Goal: Complete application form: Complete application form

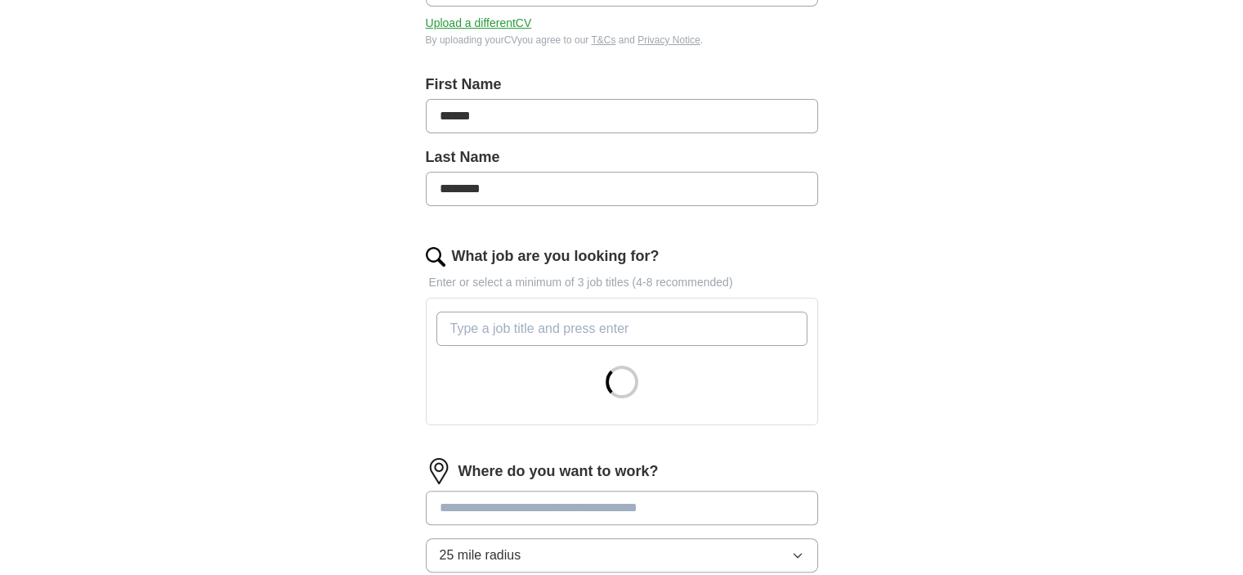
scroll to position [327, 0]
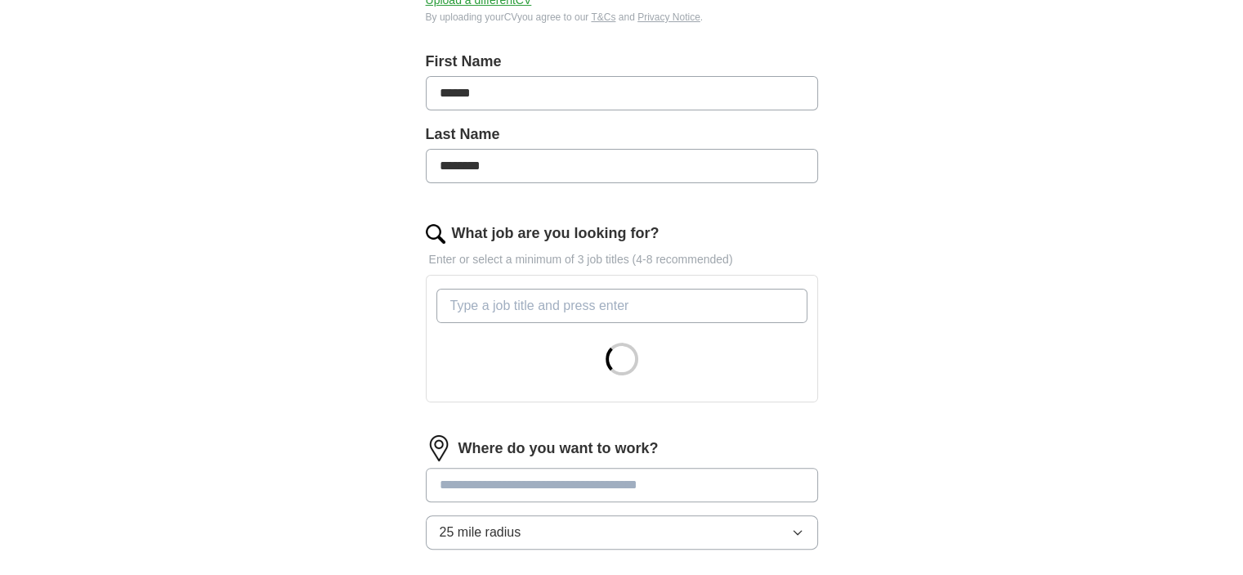
click at [580, 310] on input "What job are you looking for?" at bounding box center [621, 305] width 371 height 34
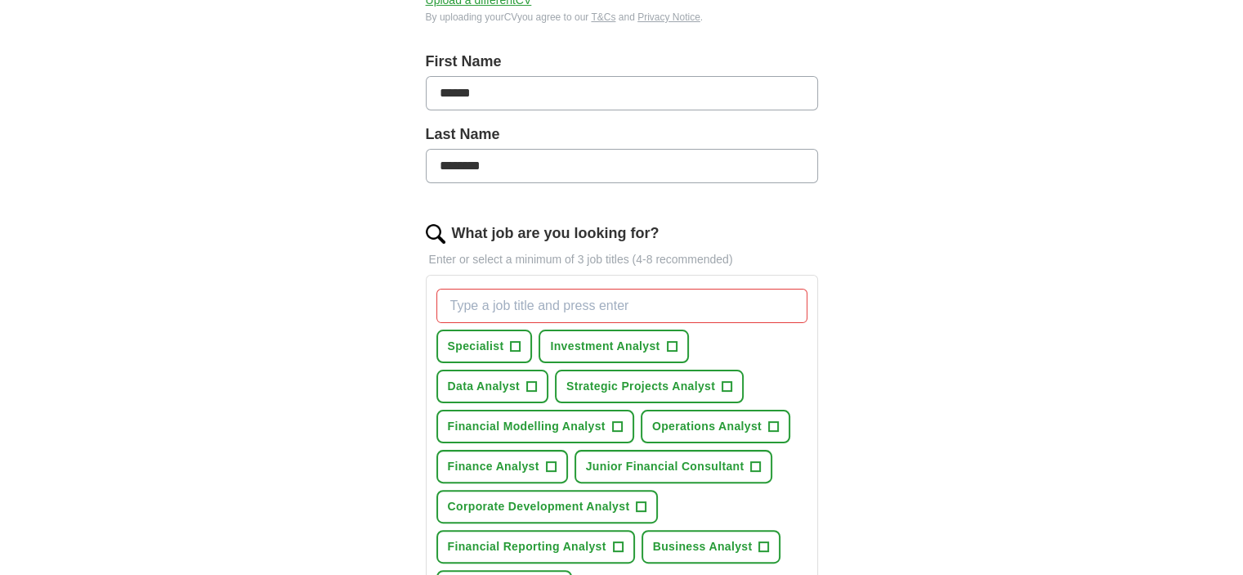
click at [685, 522] on div "Specialist + Investment Analyst + Data Analyst + Strategic Projects Analyst + F…" at bounding box center [622, 446] width 378 height 328
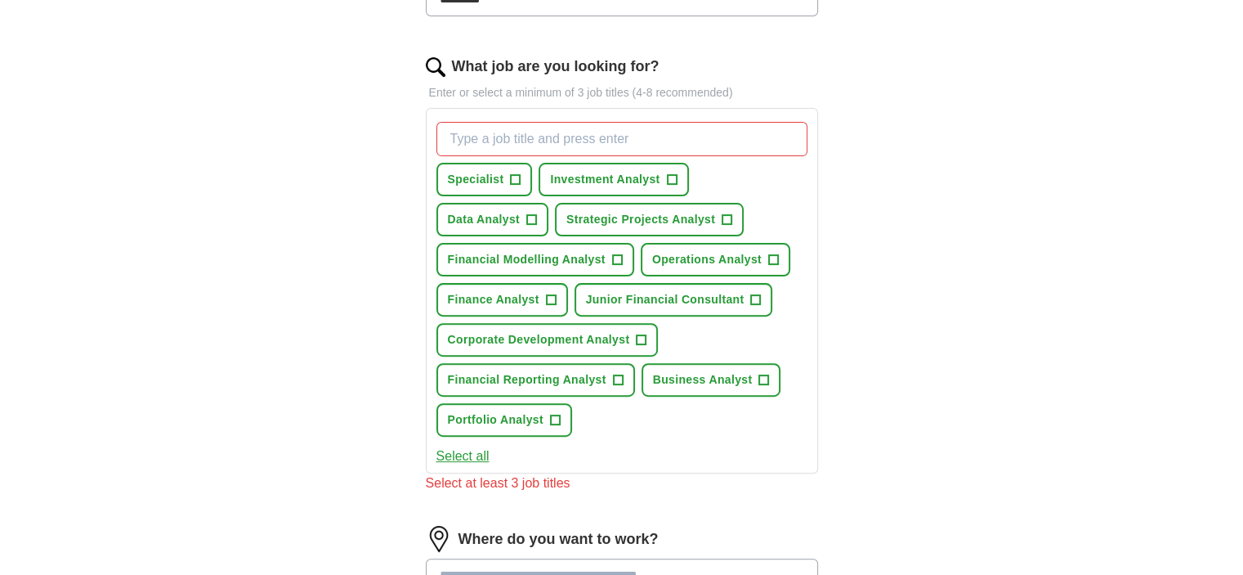
scroll to position [490, 0]
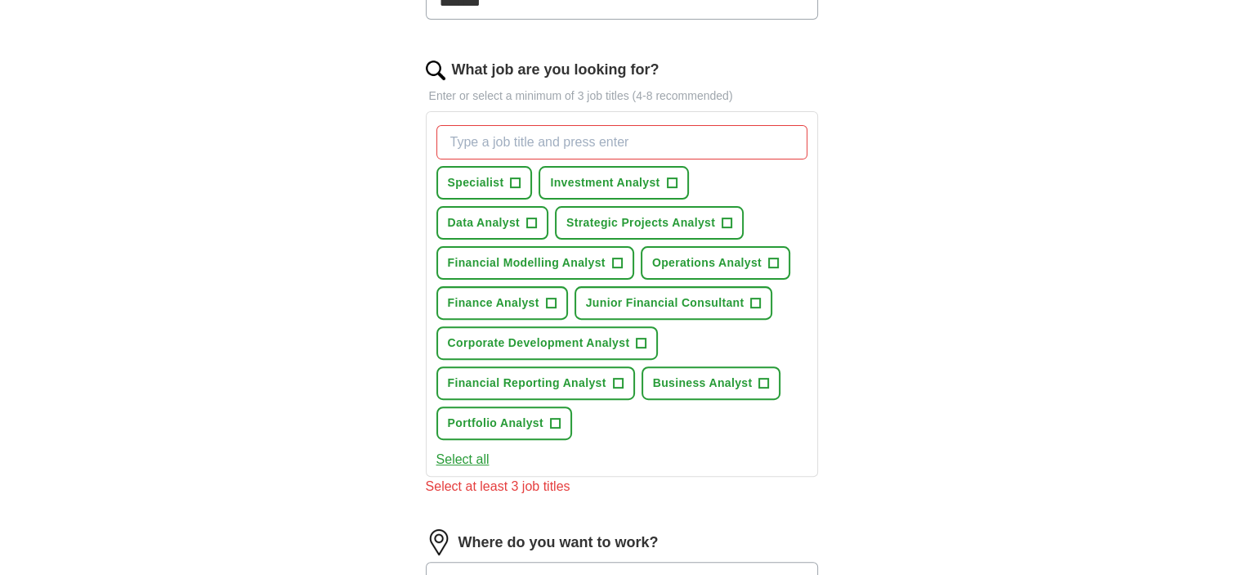
click at [522, 137] on input "What job are you looking for?" at bounding box center [621, 142] width 371 height 34
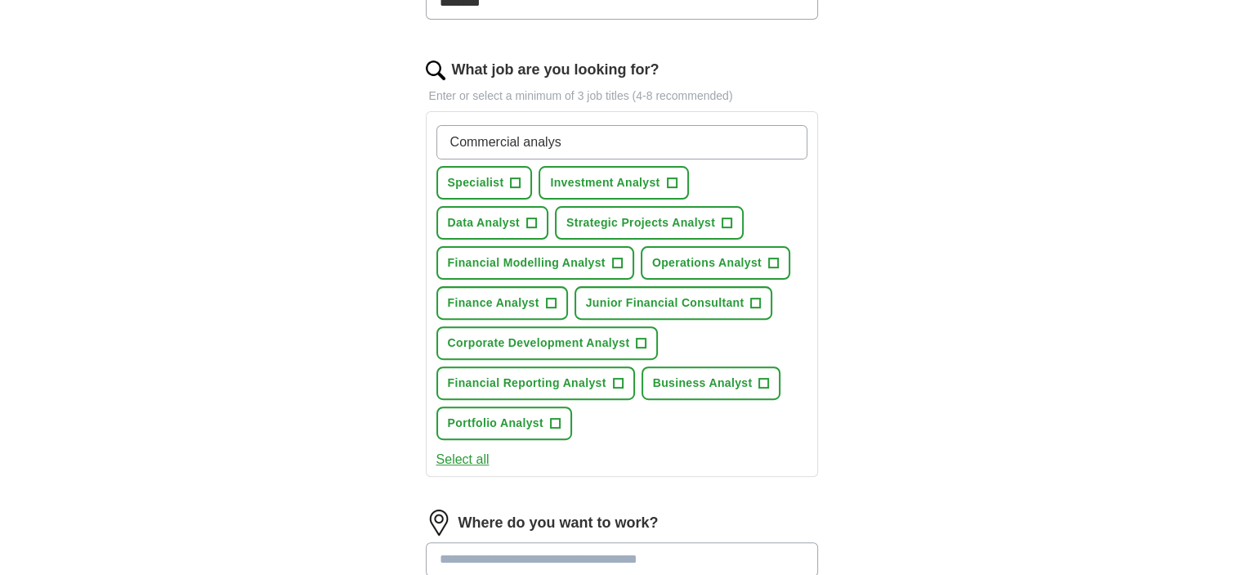
type input "Commercial analyst"
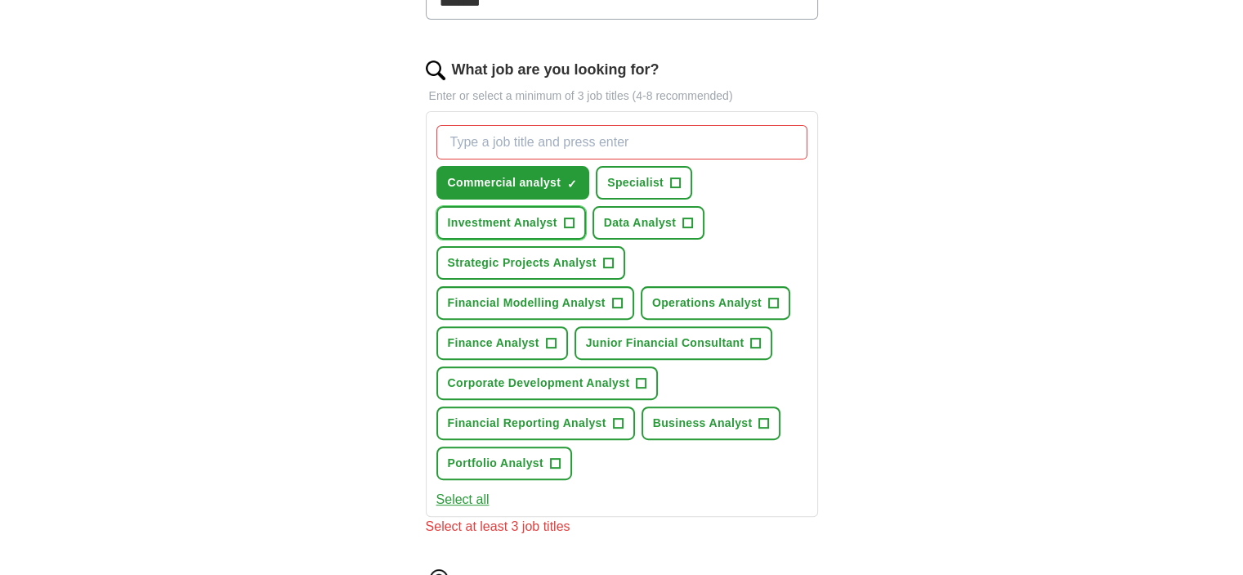
click at [567, 217] on span "+" at bounding box center [569, 223] width 10 height 13
click at [654, 214] on span "Data Analyst" at bounding box center [640, 222] width 73 height 17
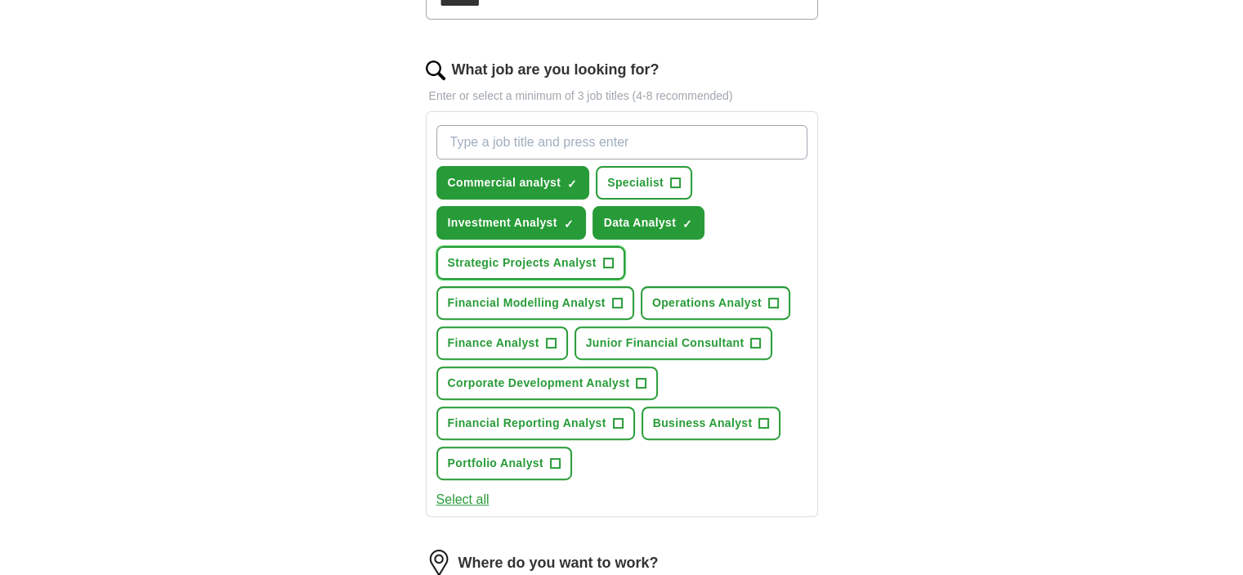
drag, startPoint x: 597, startPoint y: 247, endPoint x: 596, endPoint y: 272, distance: 25.3
click at [597, 248] on button "Strategic Projects Analyst +" at bounding box center [530, 263] width 189 height 34
click at [703, 303] on span "Operations Analyst" at bounding box center [707, 302] width 110 height 17
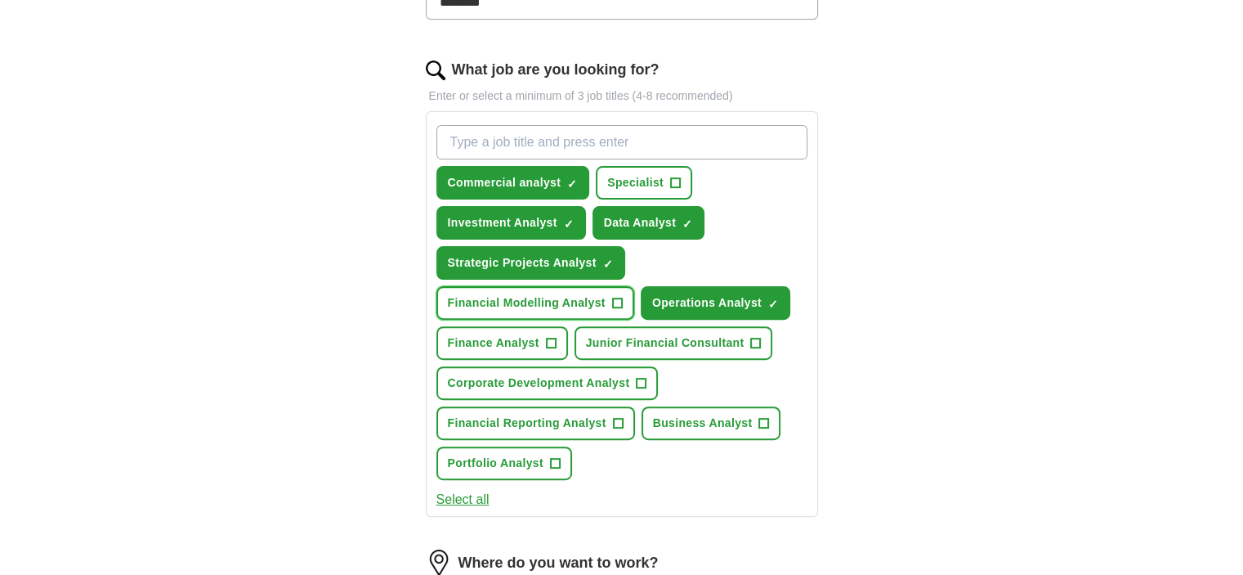
click at [578, 297] on span "Financial Modelling Analyst" at bounding box center [527, 302] width 158 height 17
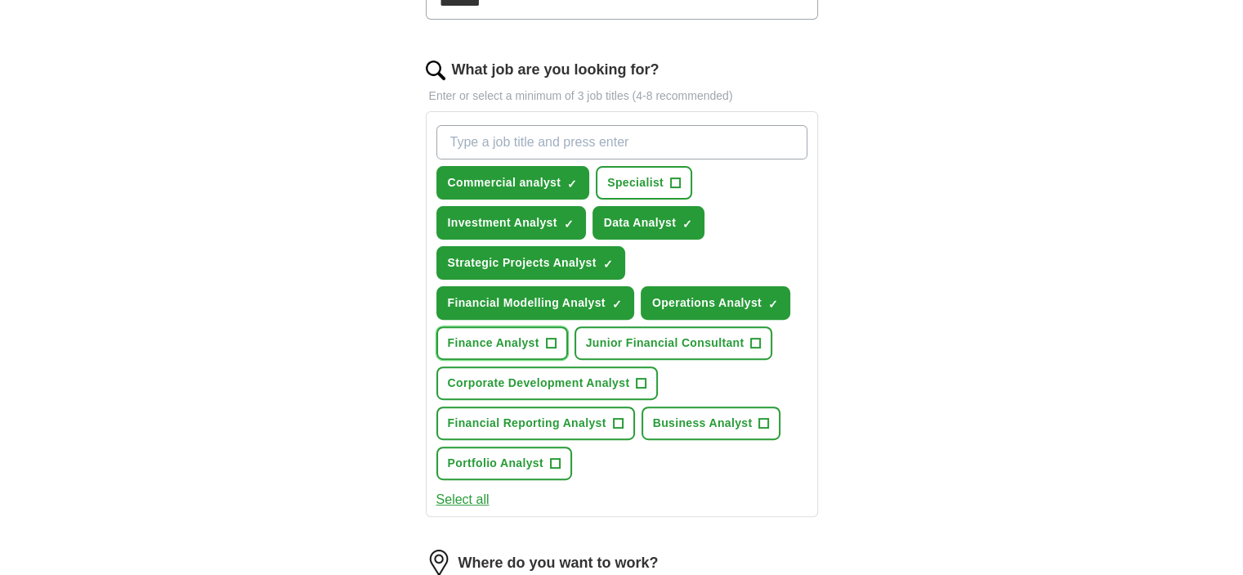
click at [504, 335] on span "Finance Analyst" at bounding box center [494, 342] width 92 height 17
click at [651, 341] on span "Junior Financial Consultant" at bounding box center [665, 342] width 159 height 17
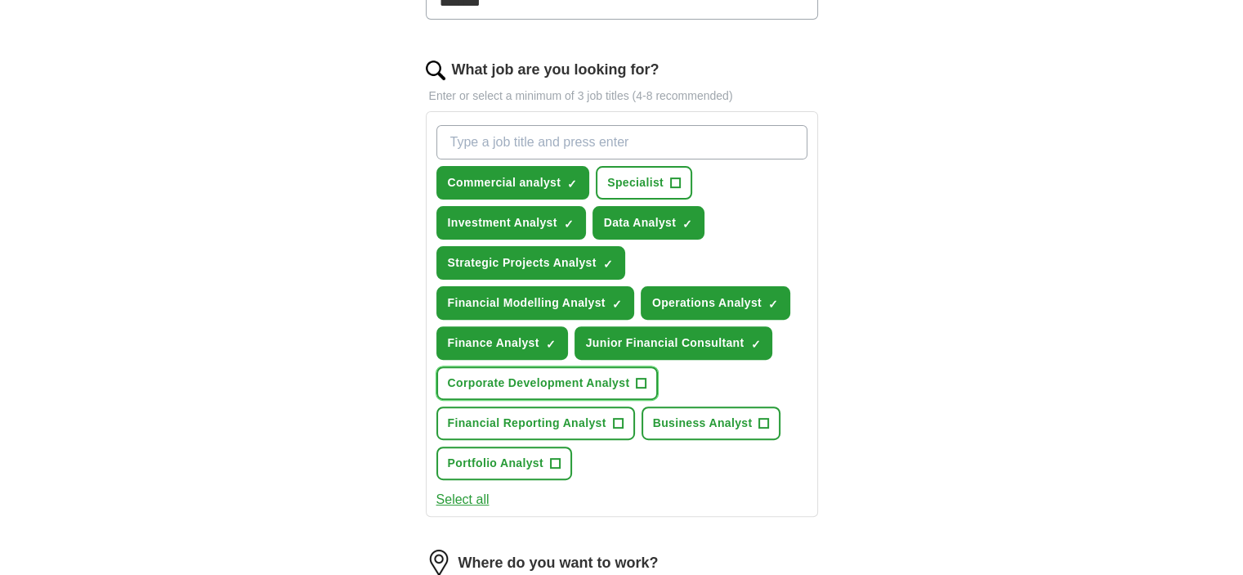
click at [630, 381] on button "Corporate Development Analyst +" at bounding box center [547, 383] width 222 height 34
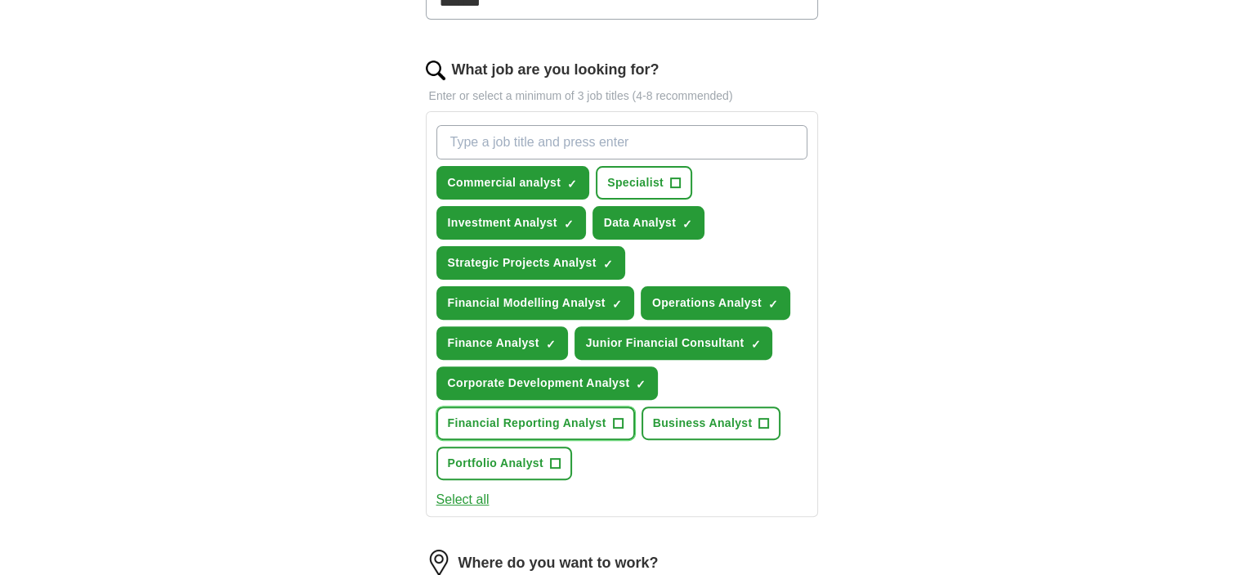
click at [599, 422] on span "Financial Reporting Analyst" at bounding box center [527, 422] width 159 height 17
click at [692, 417] on span "Business Analyst" at bounding box center [703, 422] width 100 height 17
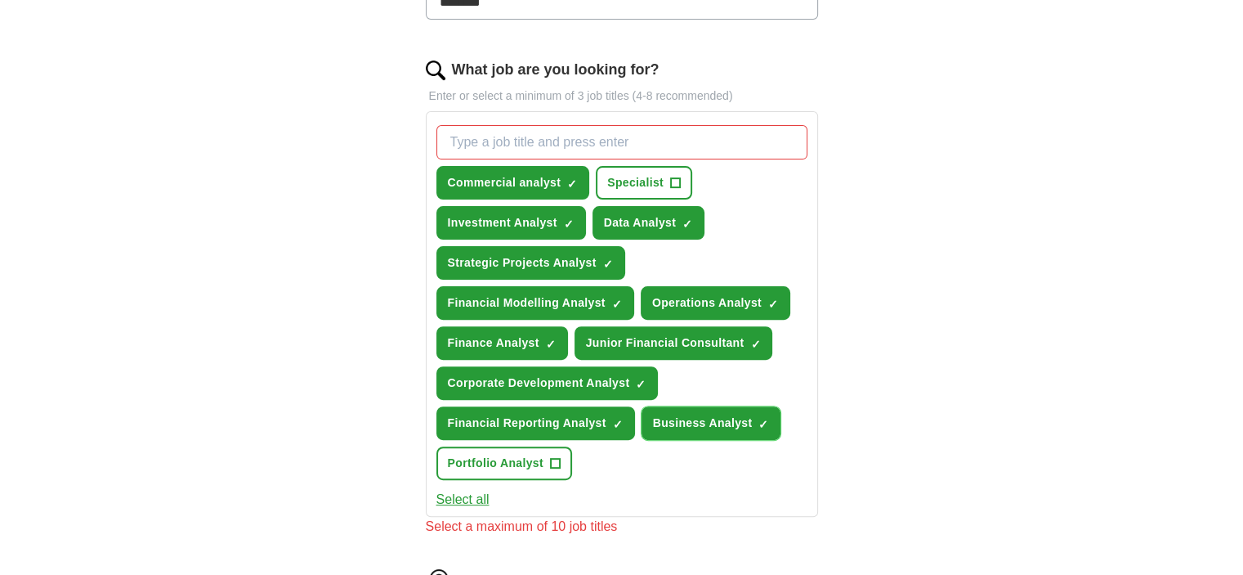
click at [711, 421] on span "Business Analyst" at bounding box center [703, 422] width 100 height 17
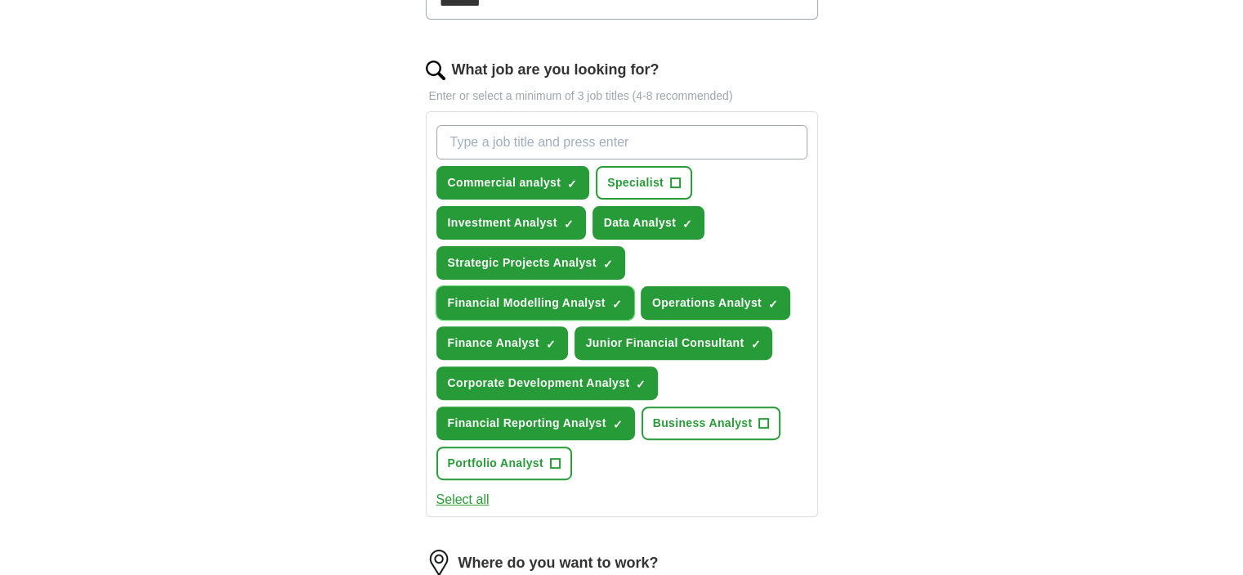
click at [575, 298] on span "Financial Modelling Analyst" at bounding box center [527, 302] width 158 height 17
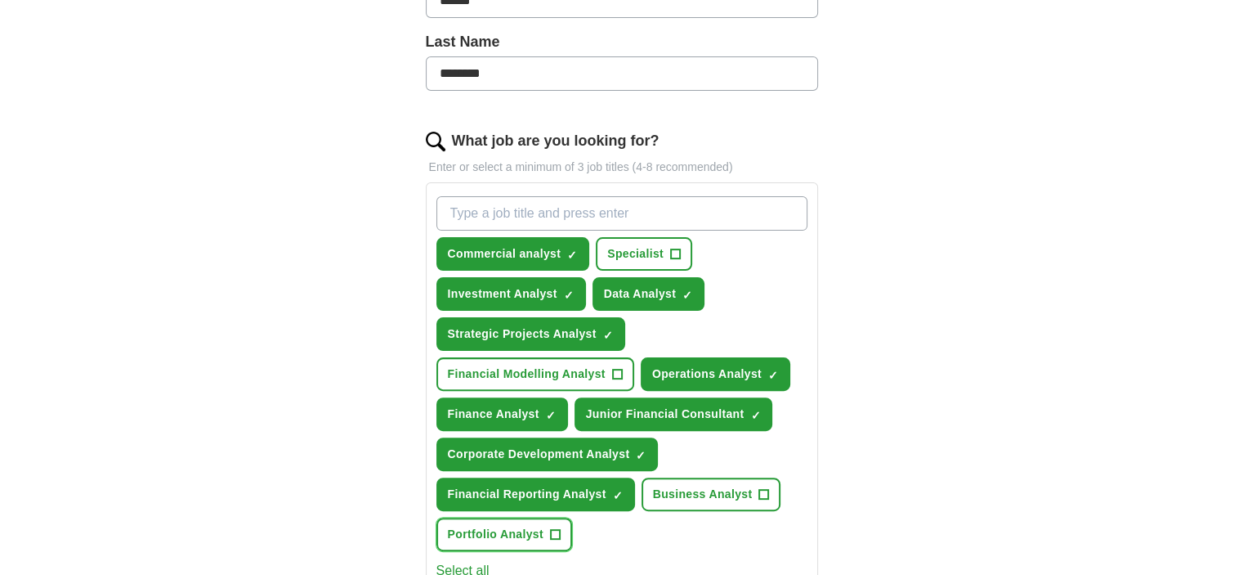
click at [516, 460] on div "Commercial analyst ✓ × Specialist + Investment Analyst ✓ × Data Analyst ✓ × Str…" at bounding box center [622, 374] width 378 height 368
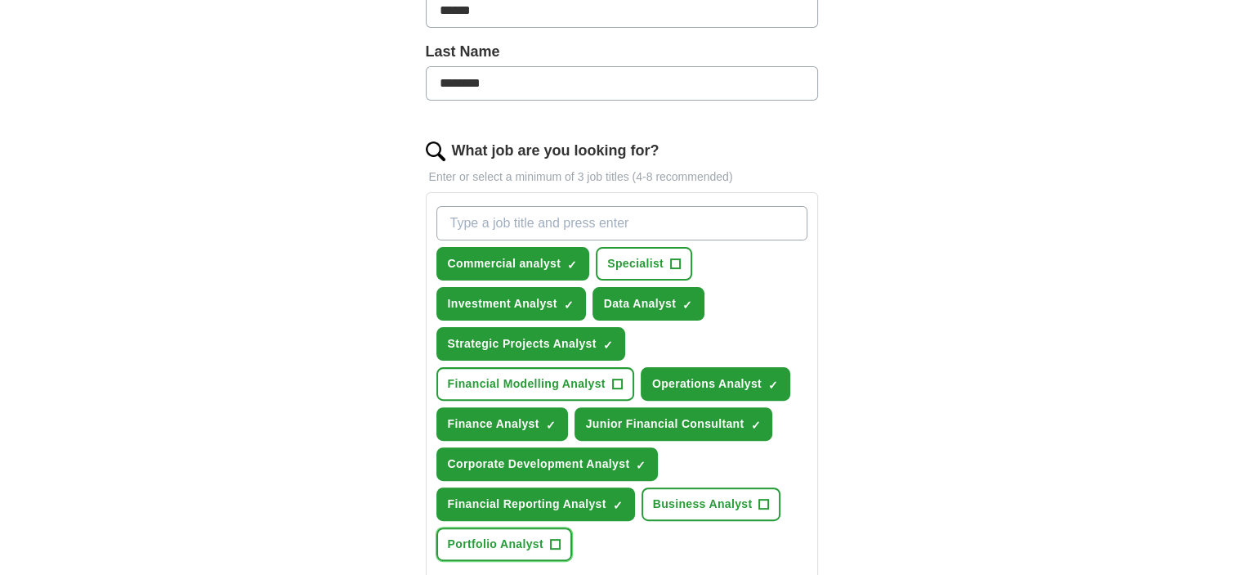
scroll to position [409, 0]
click at [708, 503] on span "Business Analyst" at bounding box center [703, 504] width 100 height 17
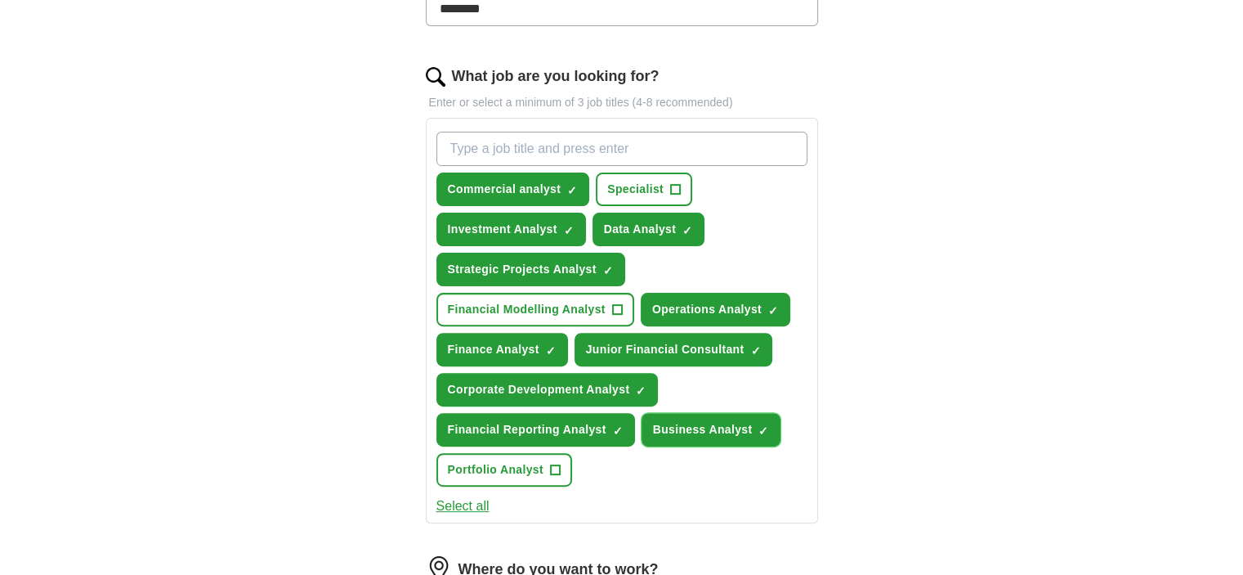
scroll to position [490, 0]
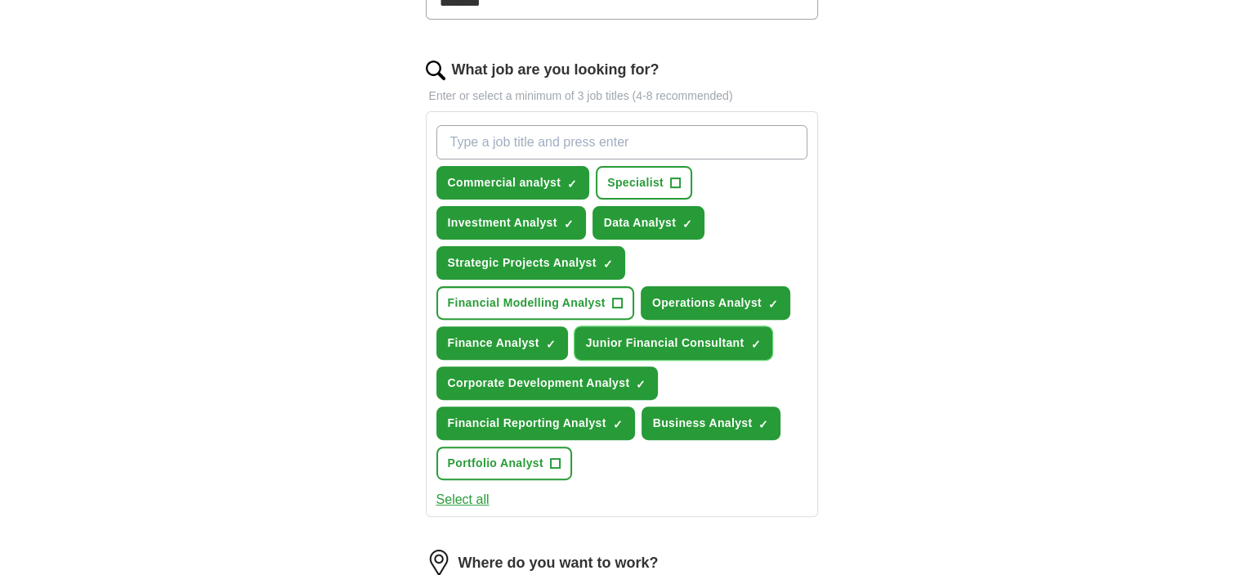
click at [741, 341] on span "Junior Financial Consultant" at bounding box center [665, 342] width 159 height 17
click at [691, 341] on span "Junior Financial Consultant" at bounding box center [665, 342] width 159 height 17
click at [608, 339] on span "Junior Financial Consultant" at bounding box center [665, 342] width 159 height 17
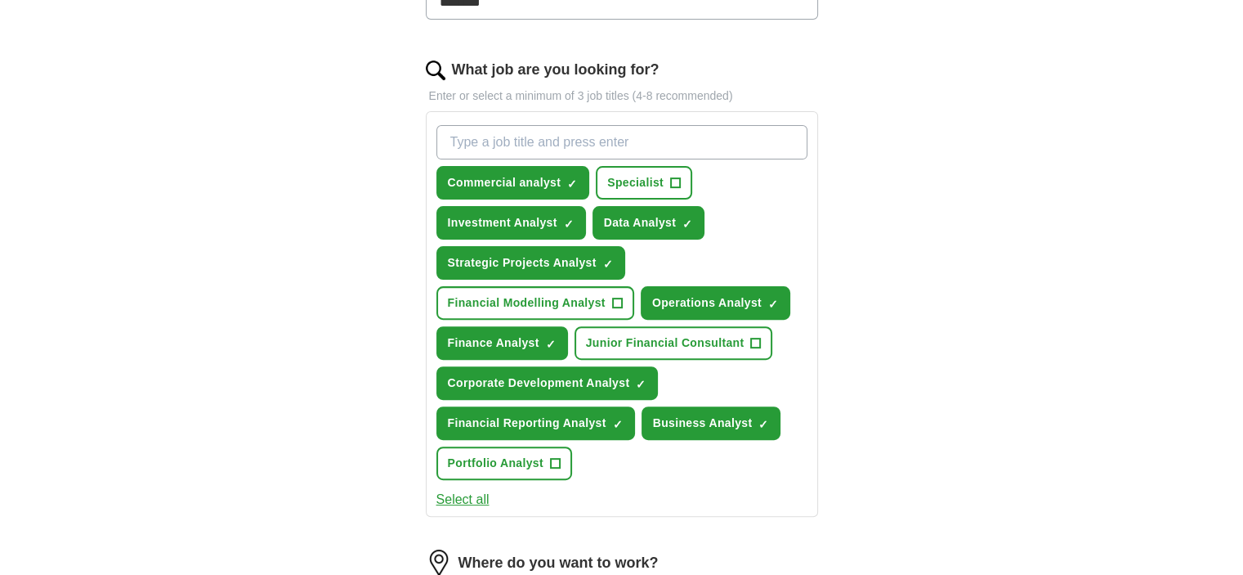
click at [520, 133] on input "What job are you looking for?" at bounding box center [621, 142] width 371 height 34
type input "analyst"
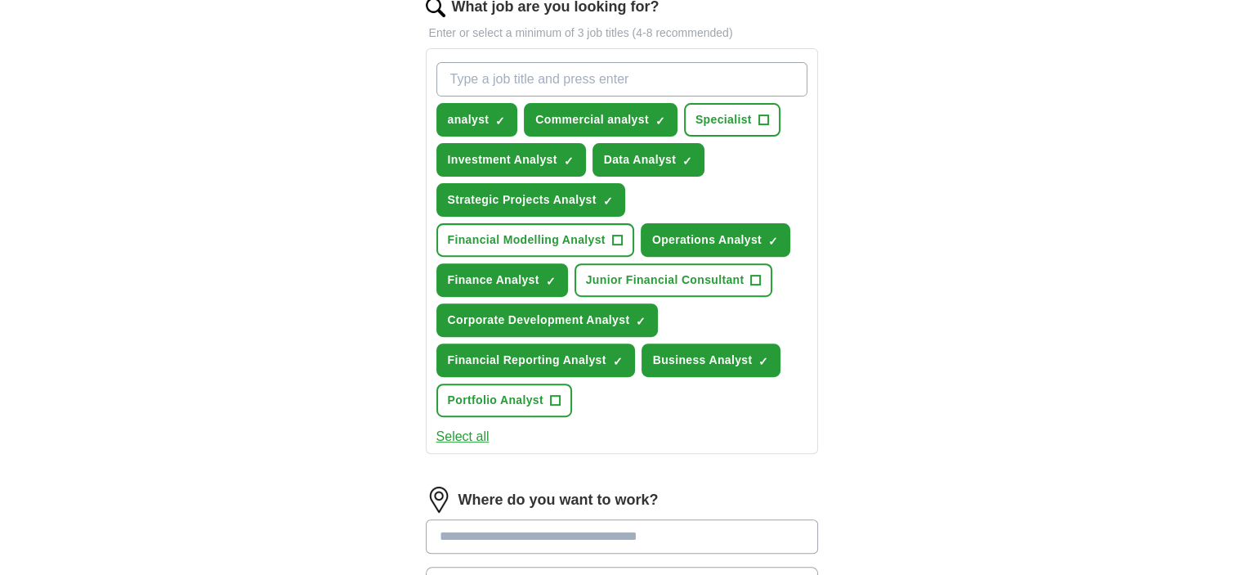
scroll to position [817, 0]
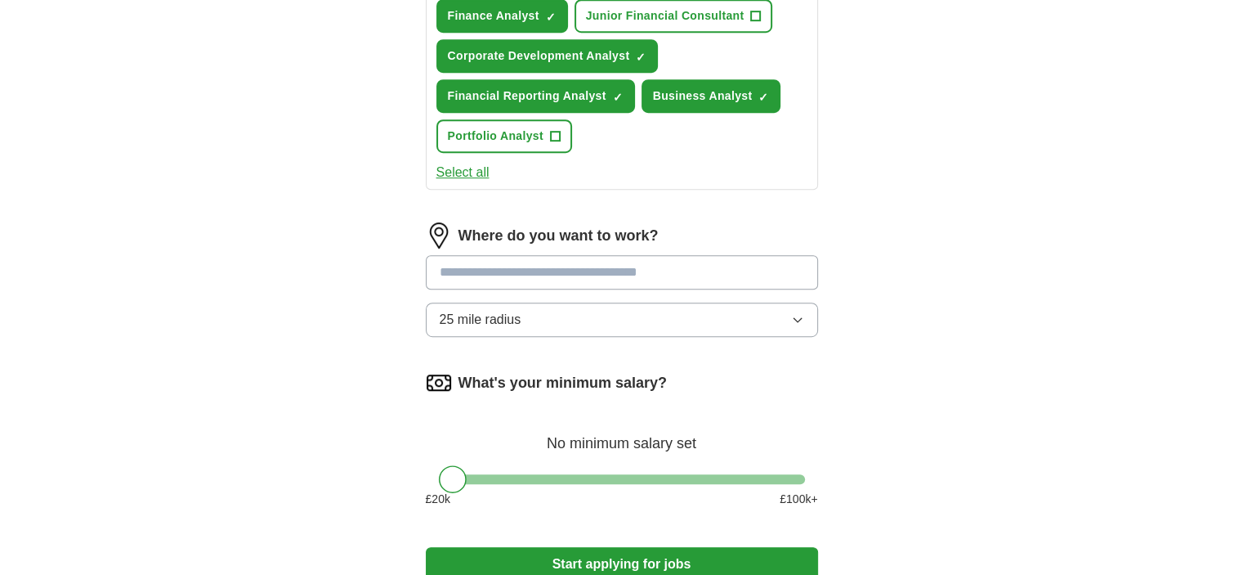
click at [753, 324] on button "25 mile radius" at bounding box center [622, 319] width 392 height 34
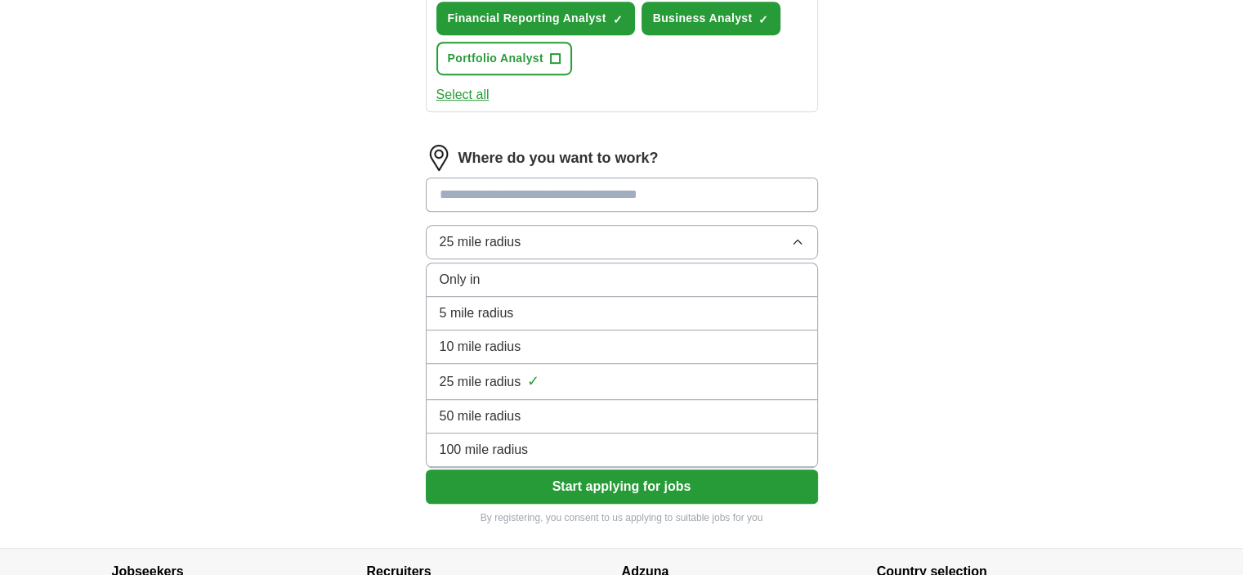
scroll to position [899, 0]
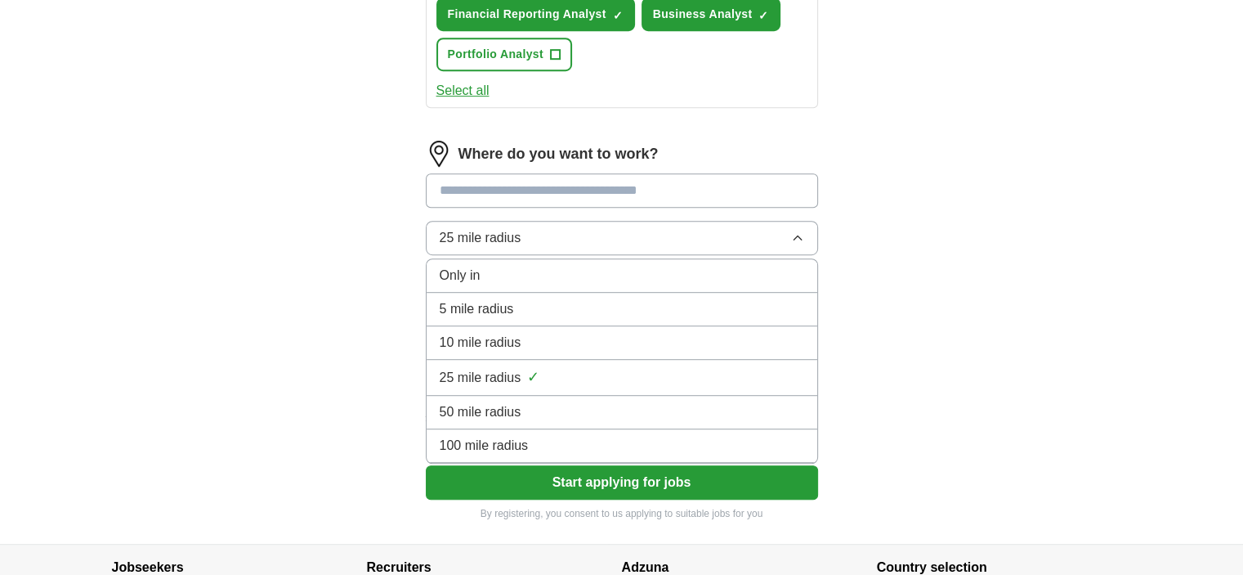
drag, startPoint x: 707, startPoint y: 446, endPoint x: 700, endPoint y: 417, distance: 30.3
click at [707, 445] on div "100 mile radius" at bounding box center [622, 446] width 364 height 20
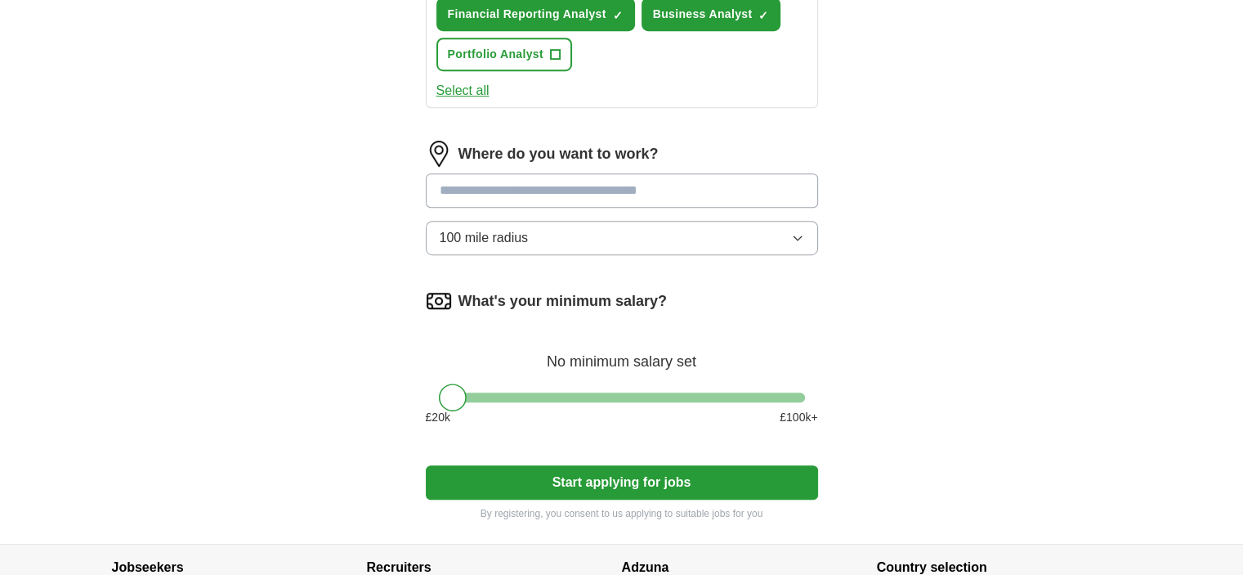
click at [616, 176] on input "text" at bounding box center [622, 190] width 392 height 34
type input "*"
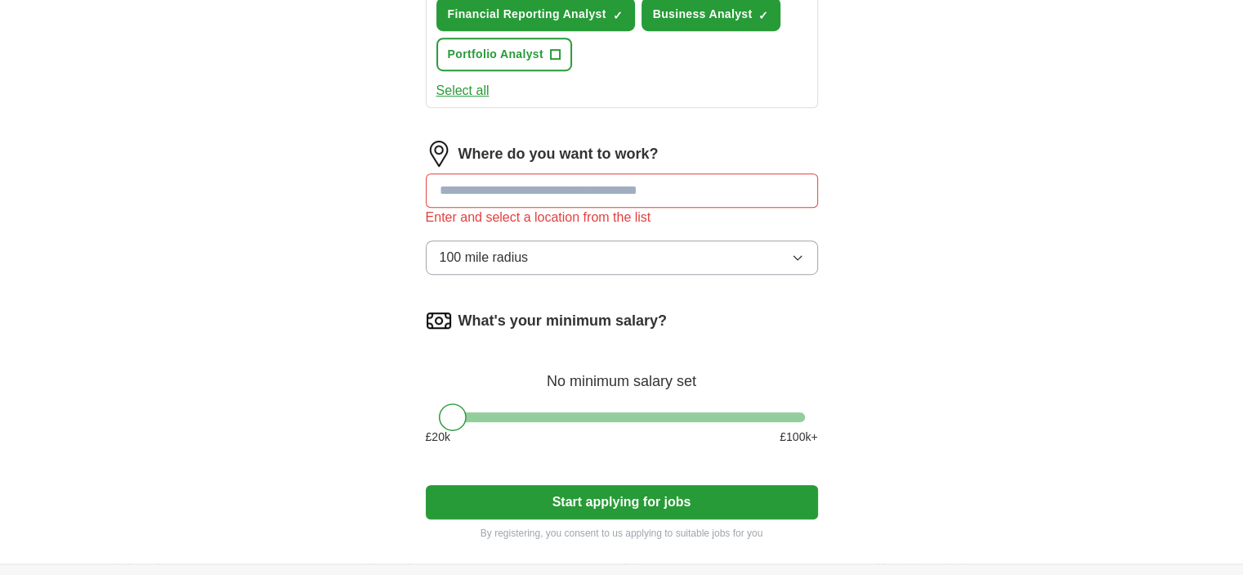
click at [614, 240] on button "100 mile radius" at bounding box center [622, 257] width 392 height 34
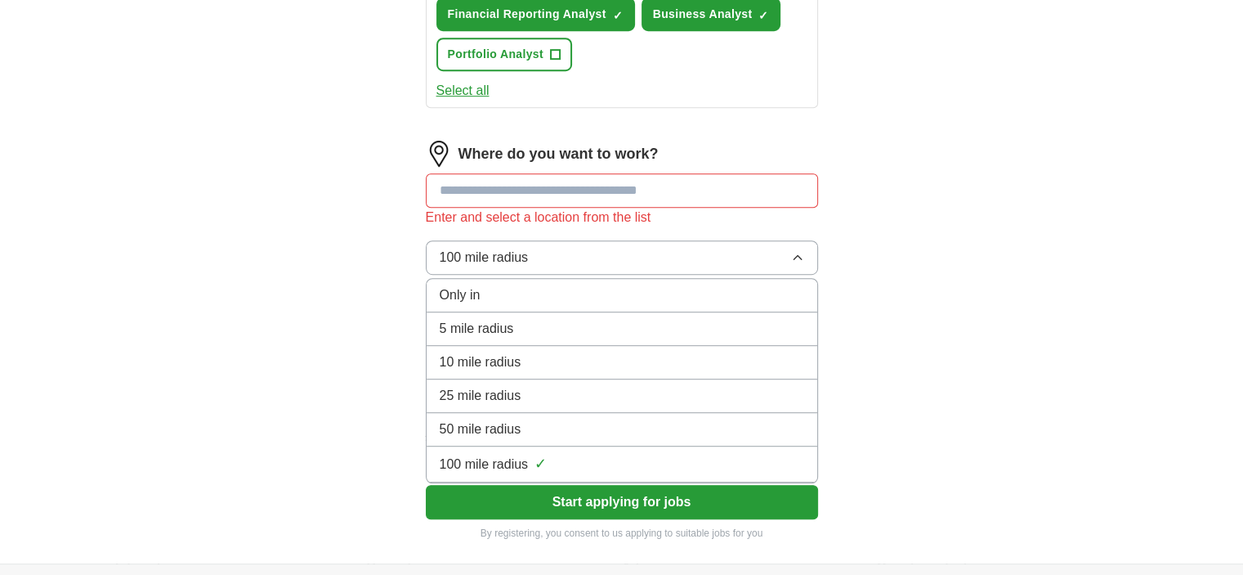
click at [599, 454] on div "100 mile radius ✓" at bounding box center [622, 464] width 364 height 22
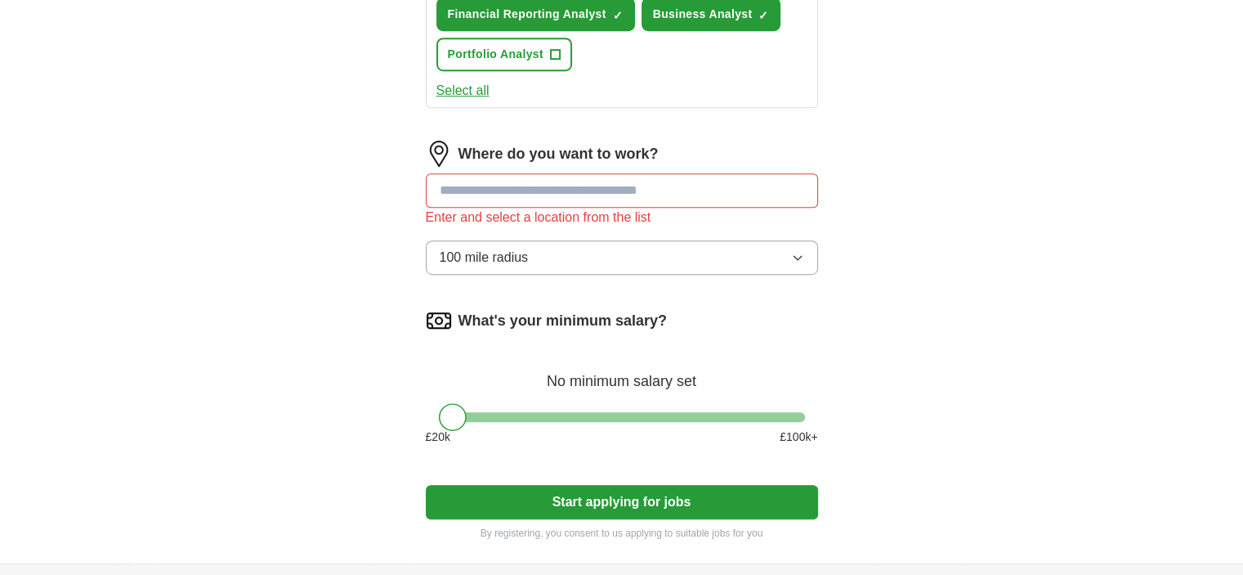
click at [570, 182] on input "text" at bounding box center [622, 190] width 392 height 34
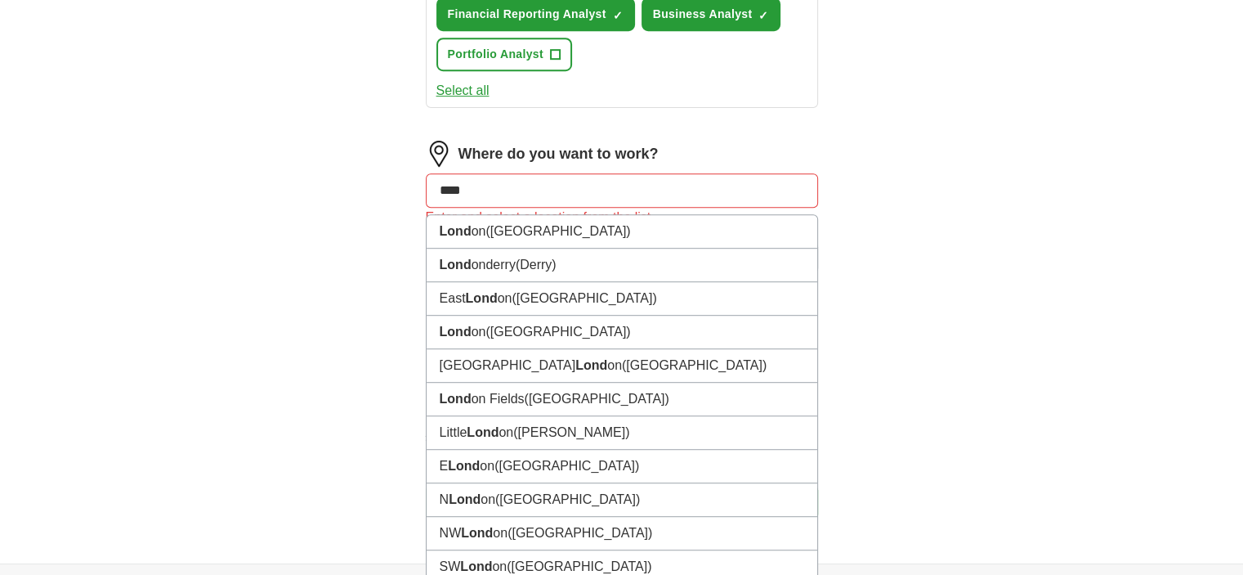
drag, startPoint x: 521, startPoint y: 181, endPoint x: 242, endPoint y: 172, distance: 279.6
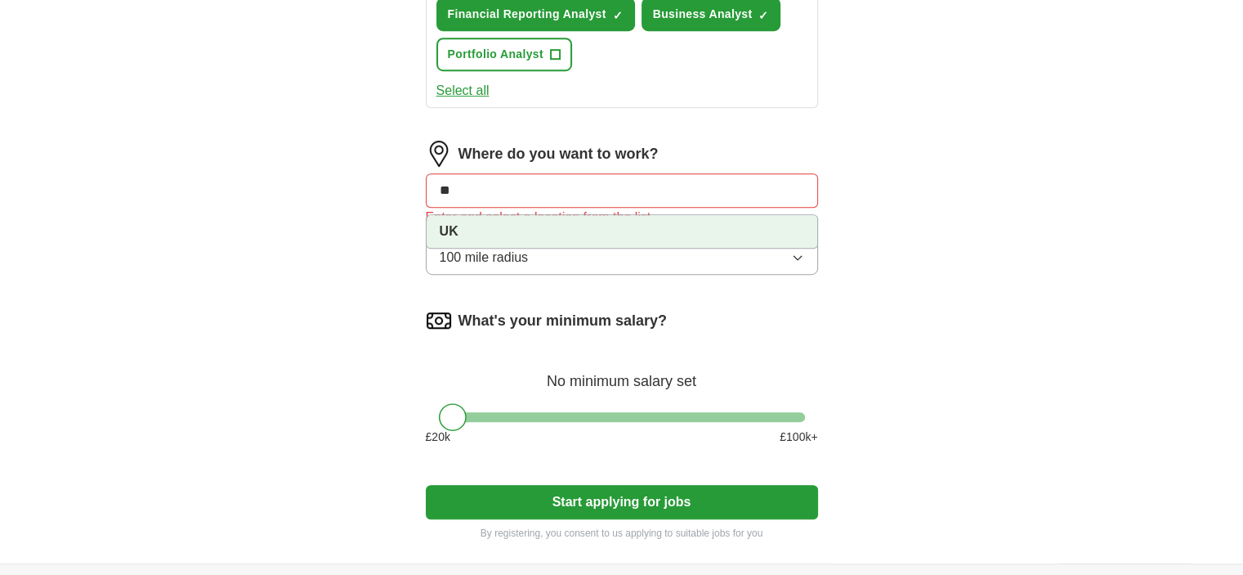
click at [481, 224] on li "UK" at bounding box center [622, 231] width 391 height 33
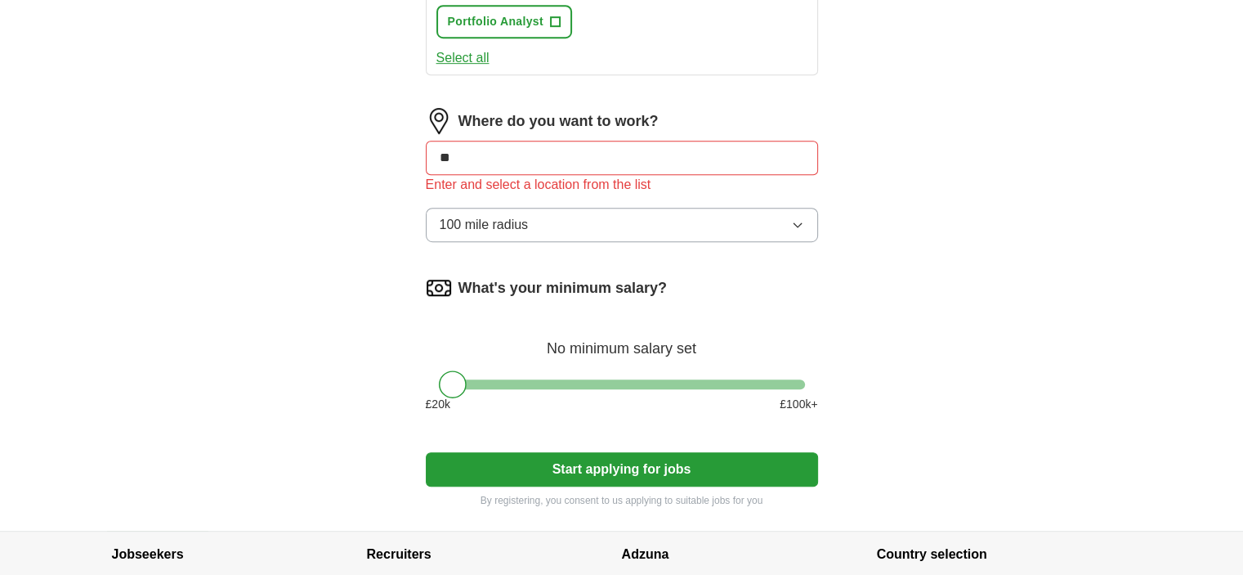
scroll to position [1062, 0]
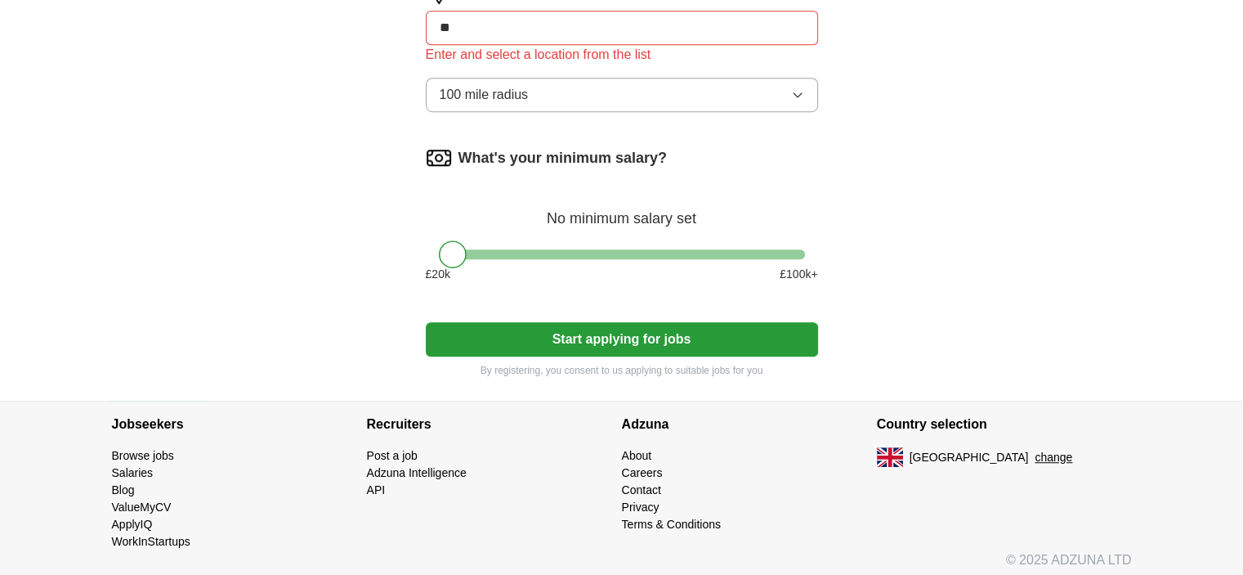
click at [646, 346] on button "Start applying for jobs" at bounding box center [622, 339] width 392 height 34
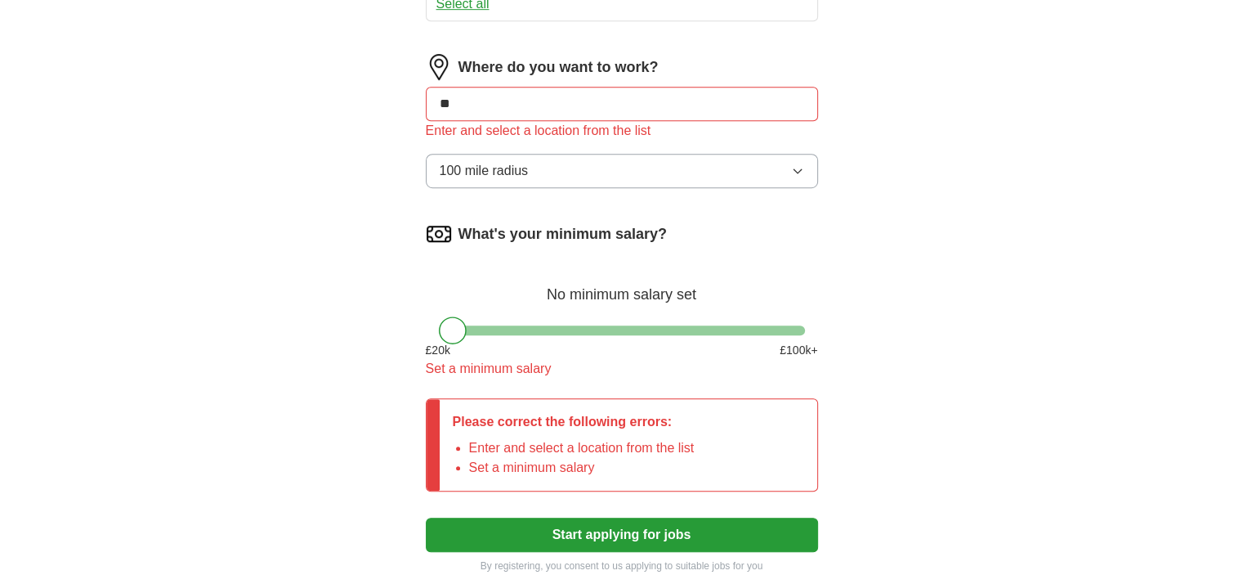
scroll to position [980, 0]
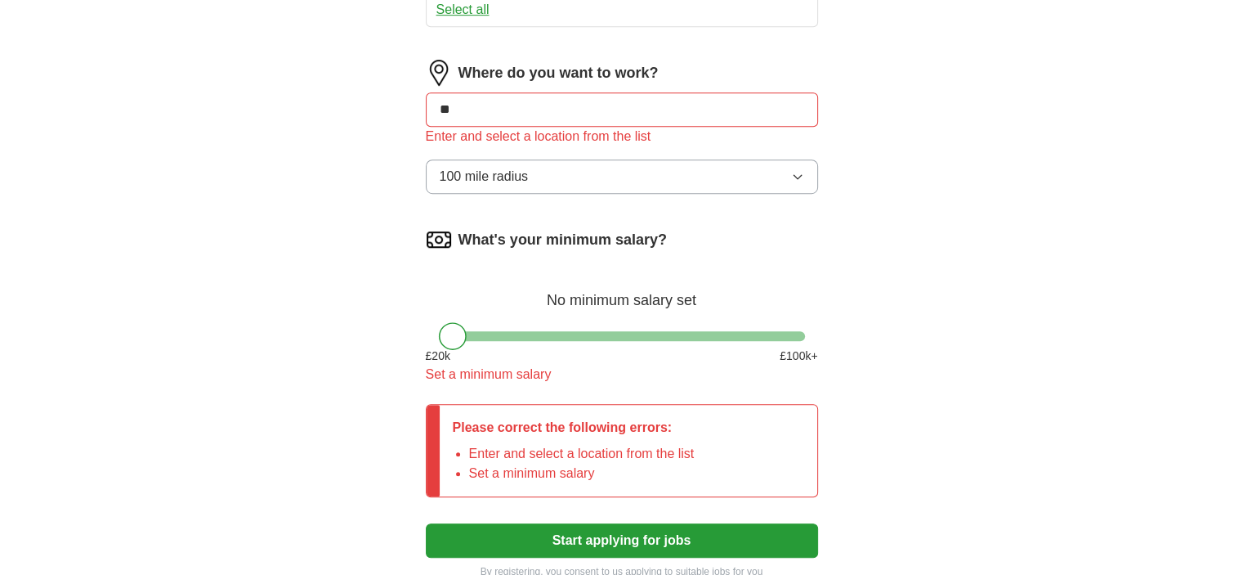
click at [535, 96] on input "**" at bounding box center [622, 109] width 392 height 34
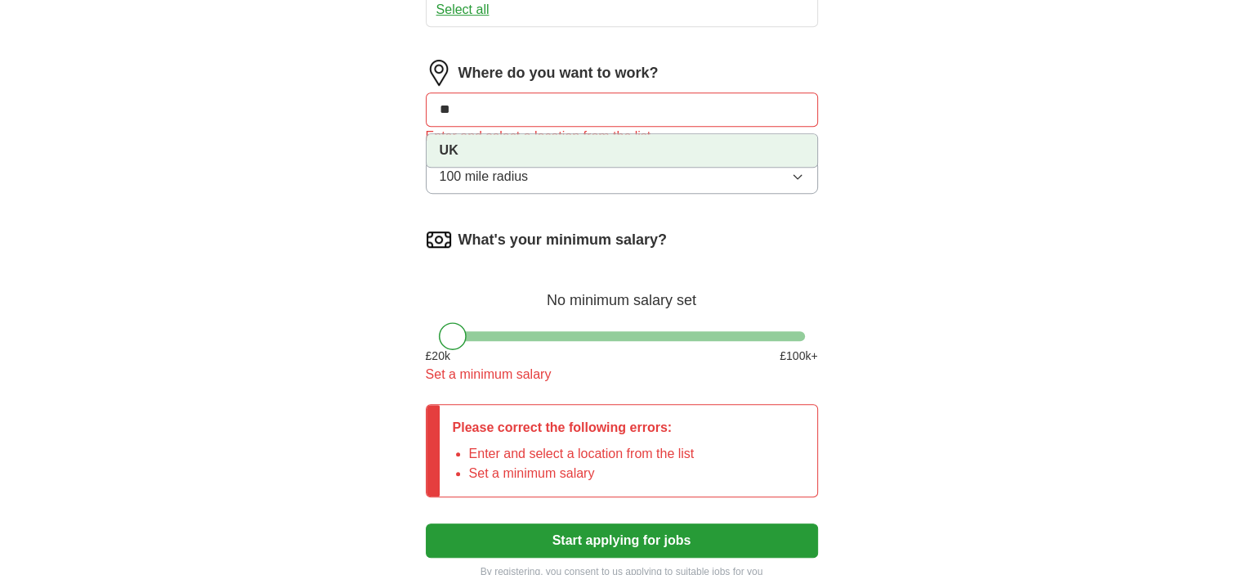
click at [506, 153] on li "UK" at bounding box center [622, 150] width 391 height 33
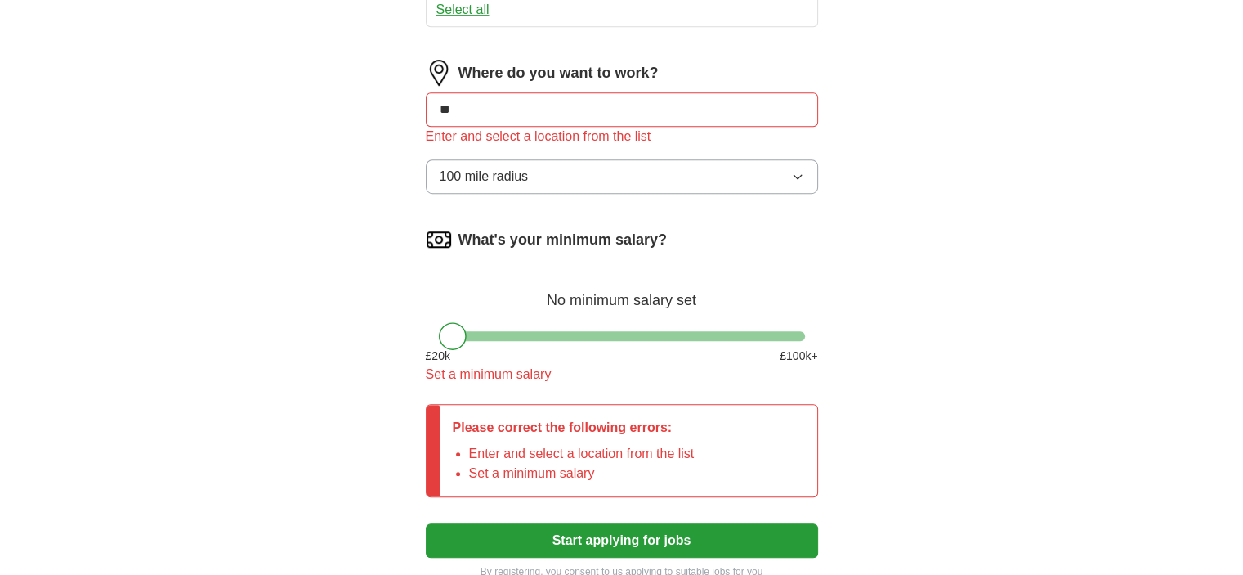
click at [516, 107] on input "**" at bounding box center [622, 109] width 392 height 34
drag, startPoint x: 437, startPoint y: 107, endPoint x: 407, endPoint y: 107, distance: 30.2
type input "**"
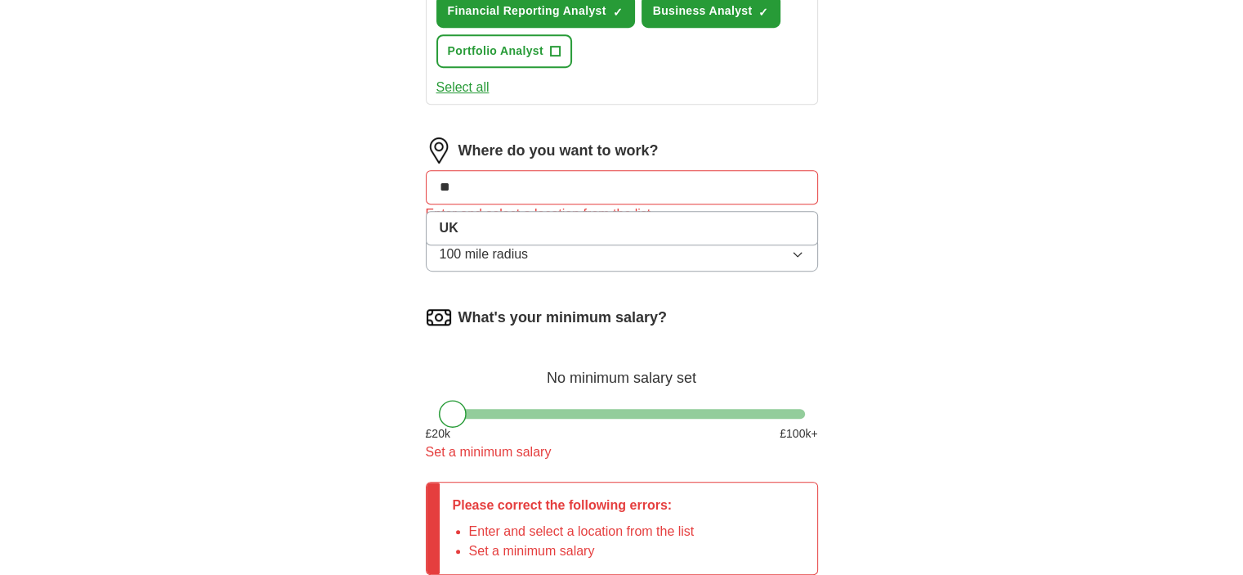
scroll to position [898, 0]
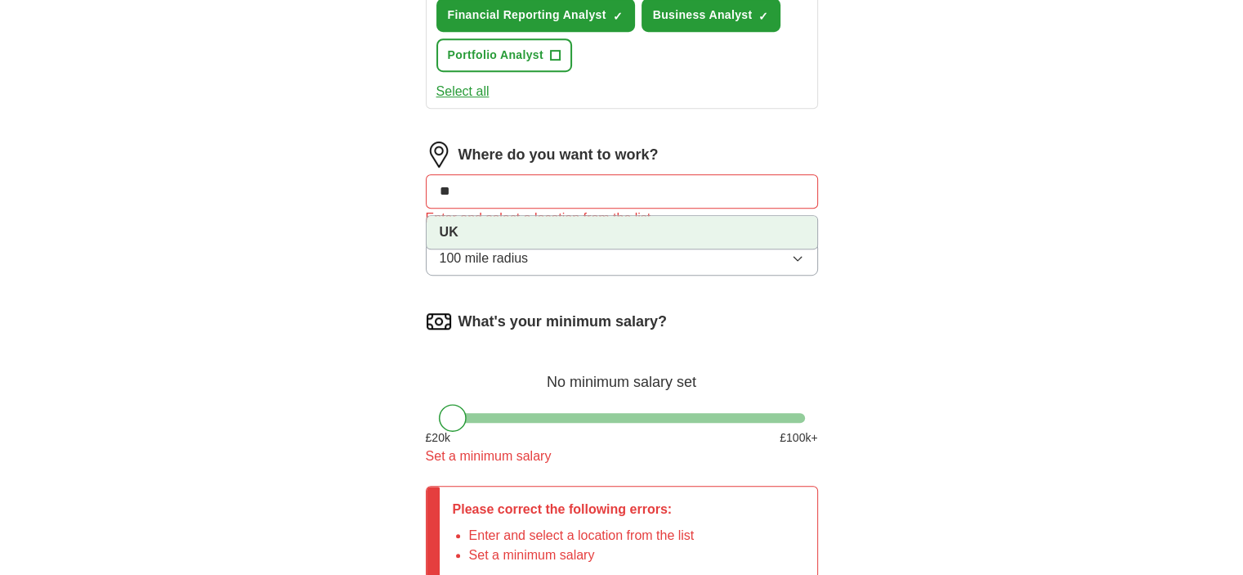
click at [516, 226] on li "UK" at bounding box center [622, 232] width 391 height 33
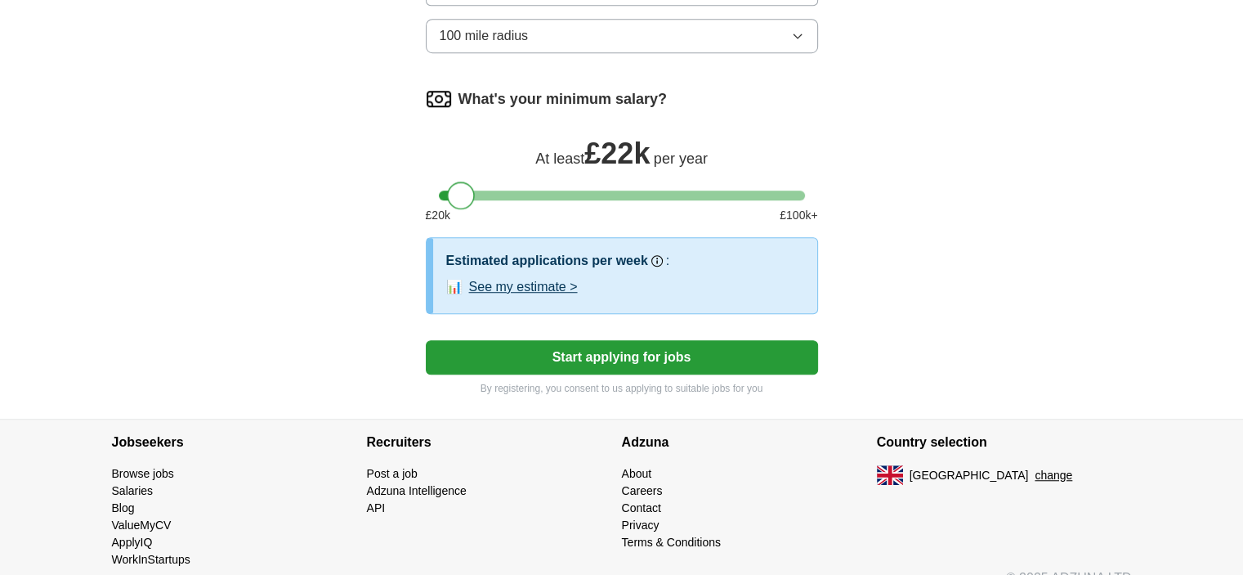
scroll to position [1131, 0]
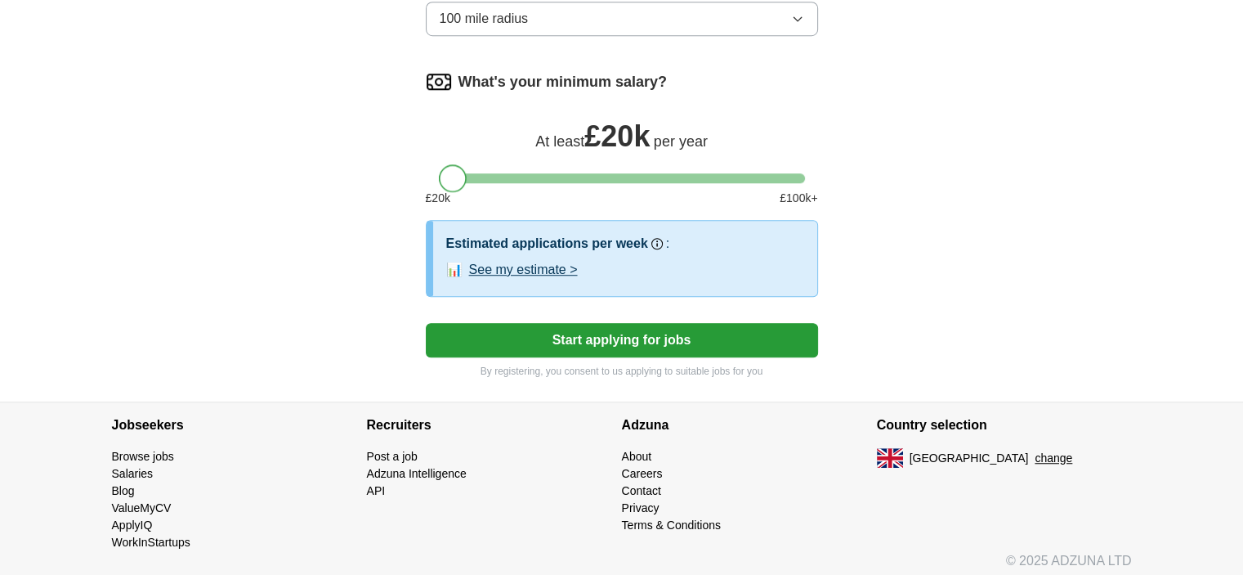
click at [460, 167] on div at bounding box center [453, 178] width 28 height 28
click at [463, 172] on div at bounding box center [453, 178] width 28 height 28
drag, startPoint x: 456, startPoint y: 170, endPoint x: 472, endPoint y: 171, distance: 16.4
click at [472, 171] on div at bounding box center [473, 178] width 28 height 28
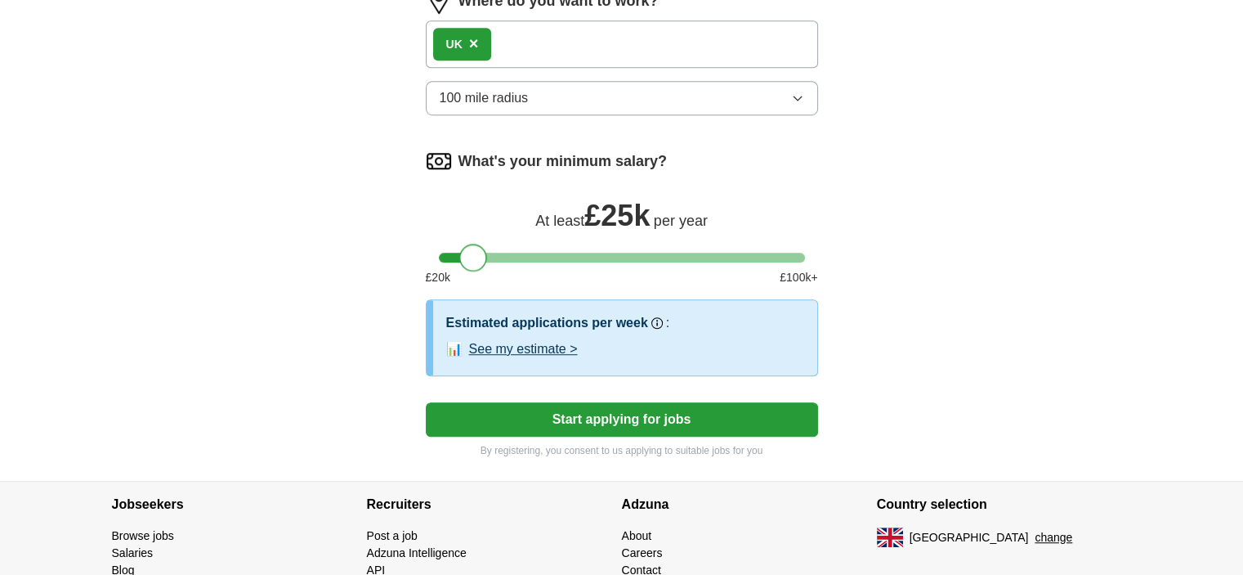
scroll to position [1049, 0]
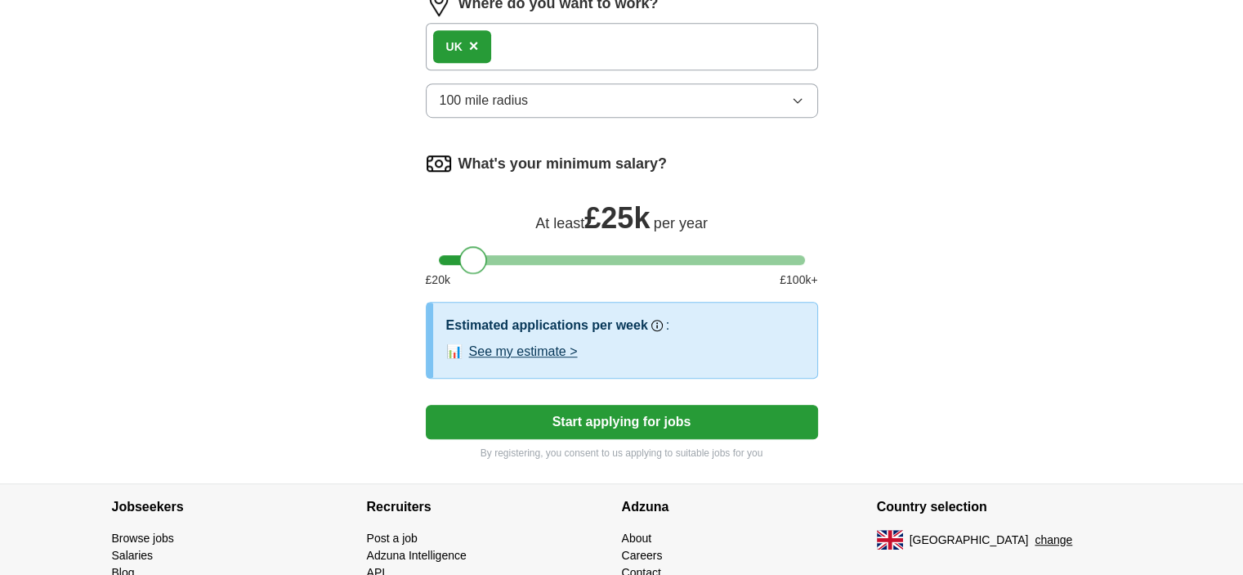
click at [686, 406] on button "Start applying for jobs" at bounding box center [622, 422] width 392 height 34
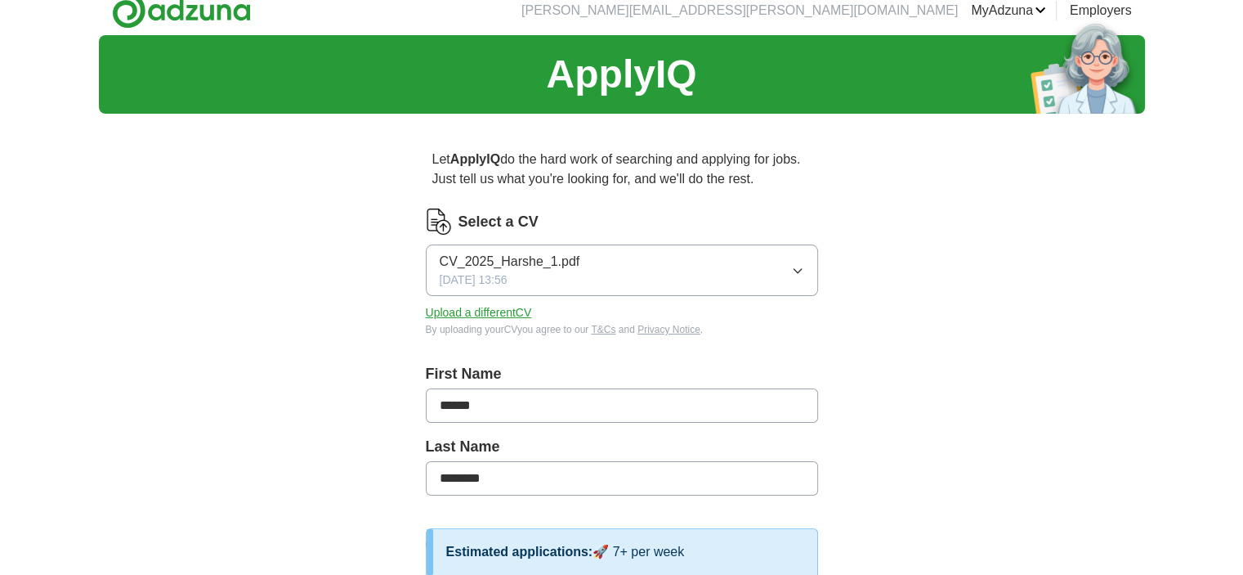
scroll to position [0, 0]
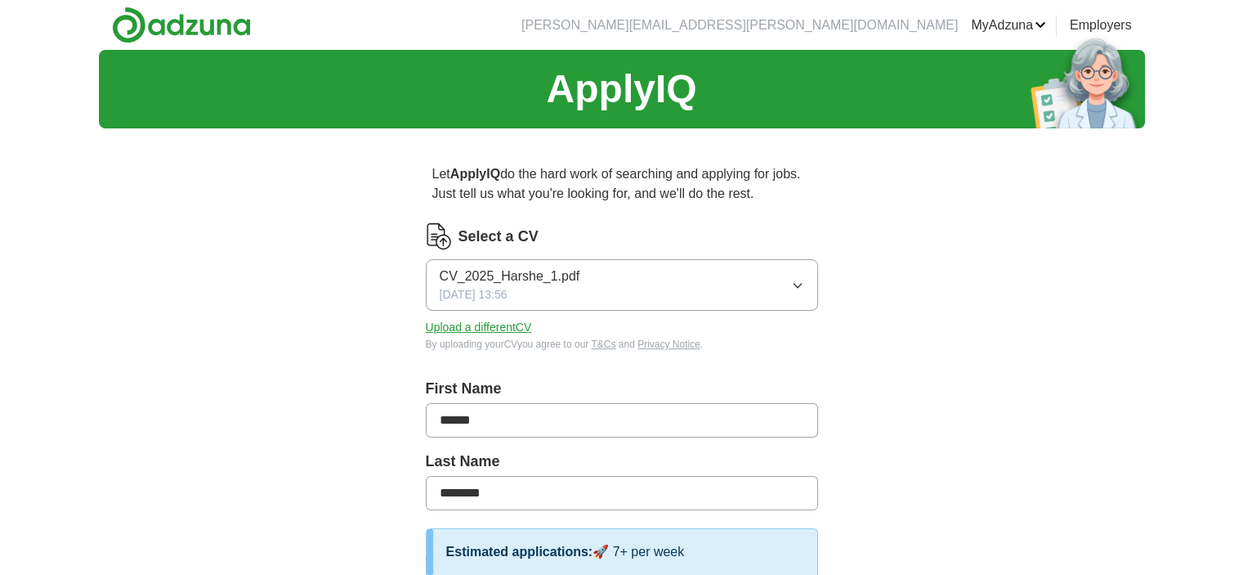
select select "**"
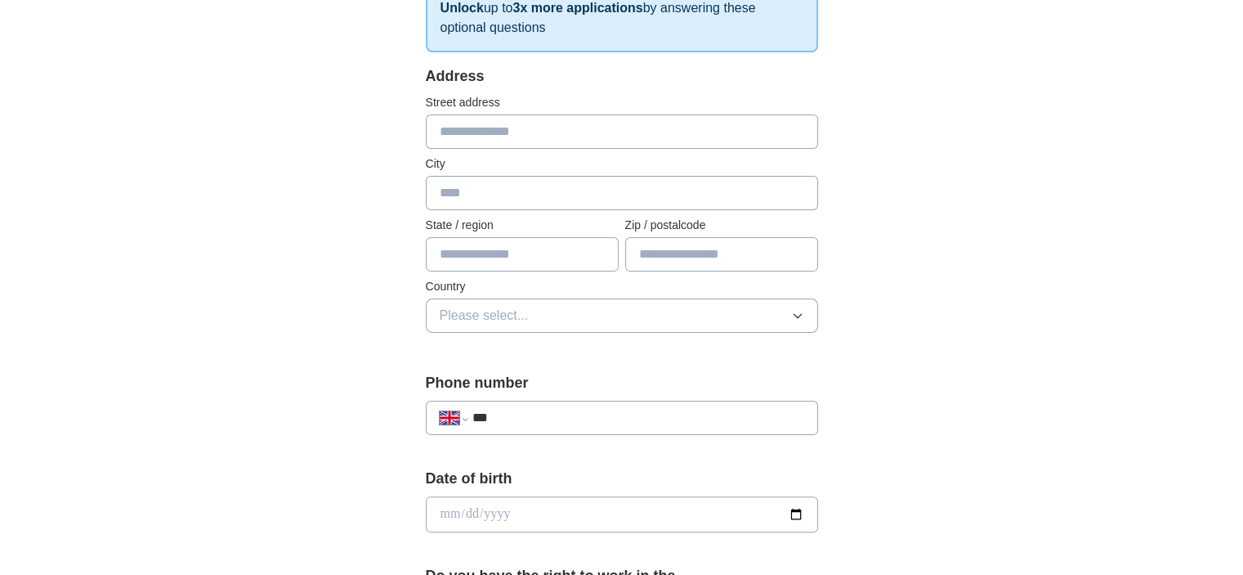
scroll to position [245, 0]
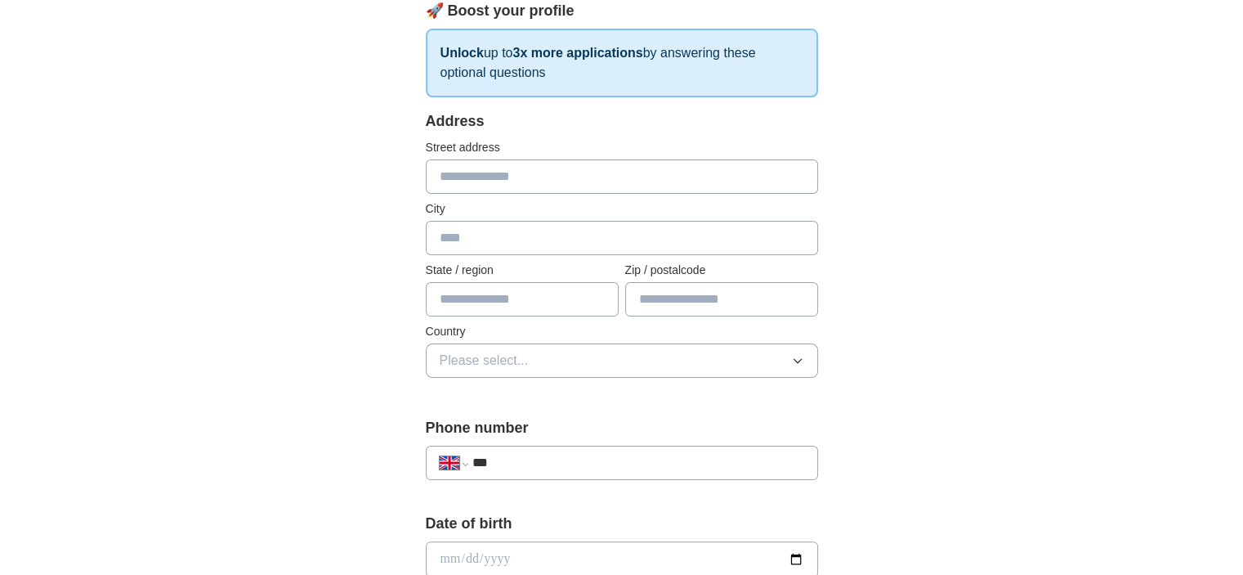
click at [522, 173] on input "text" at bounding box center [622, 176] width 392 height 34
type input "**********"
type input "******"
type input "**********"
type input "*******"
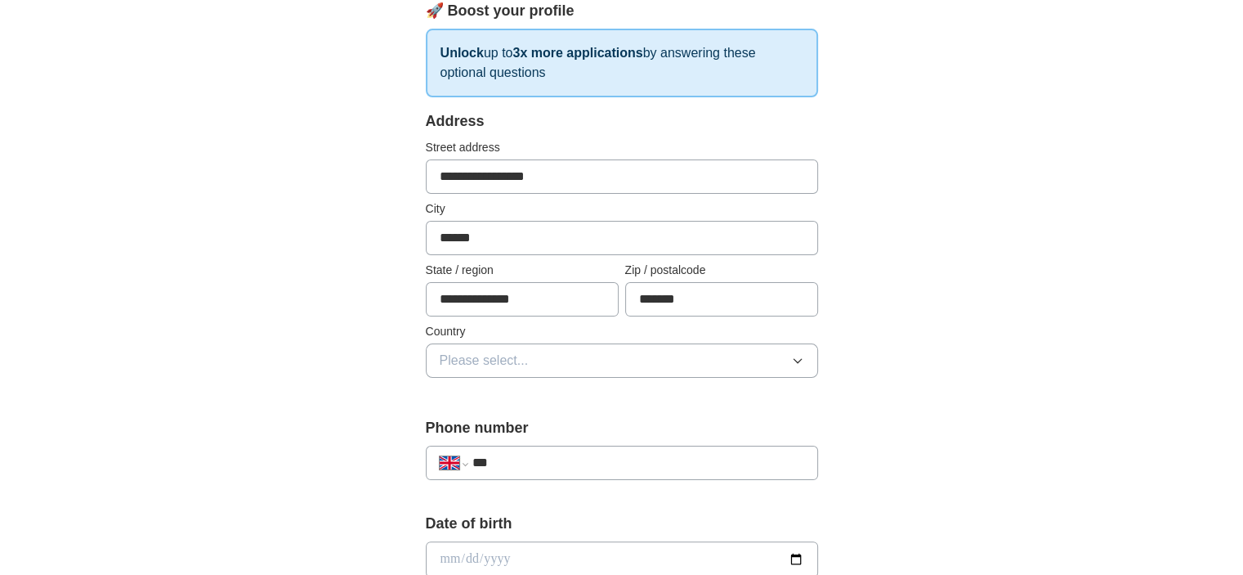
click at [783, 360] on button "Please select..." at bounding box center [622, 360] width 392 height 34
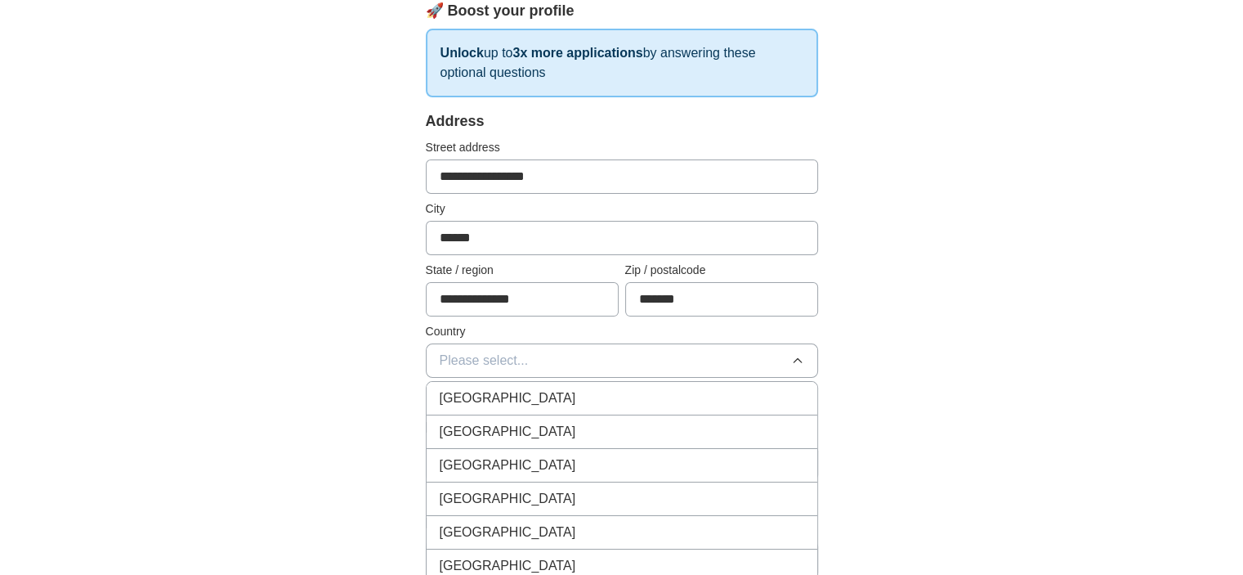
click at [679, 378] on div "Please select... [GEOGRAPHIC_DATA] [GEOGRAPHIC_DATA] [GEOGRAPHIC_DATA] [GEOGRAP…" at bounding box center [622, 360] width 392 height 34
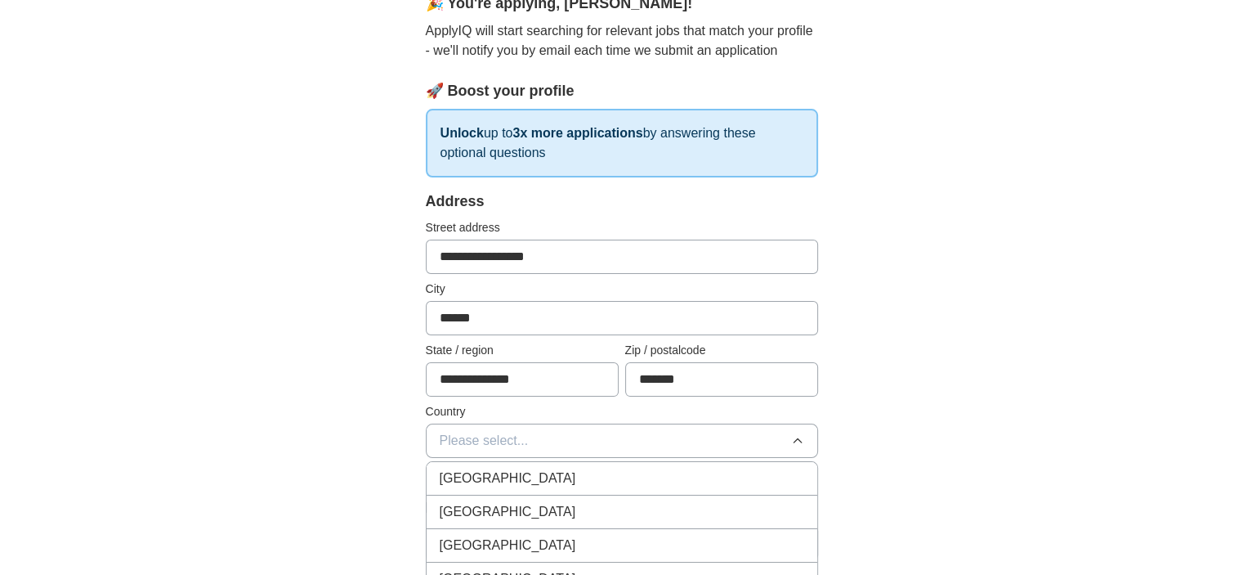
scroll to position [163, 0]
click at [644, 480] on div "[GEOGRAPHIC_DATA]" at bounding box center [622, 480] width 364 height 20
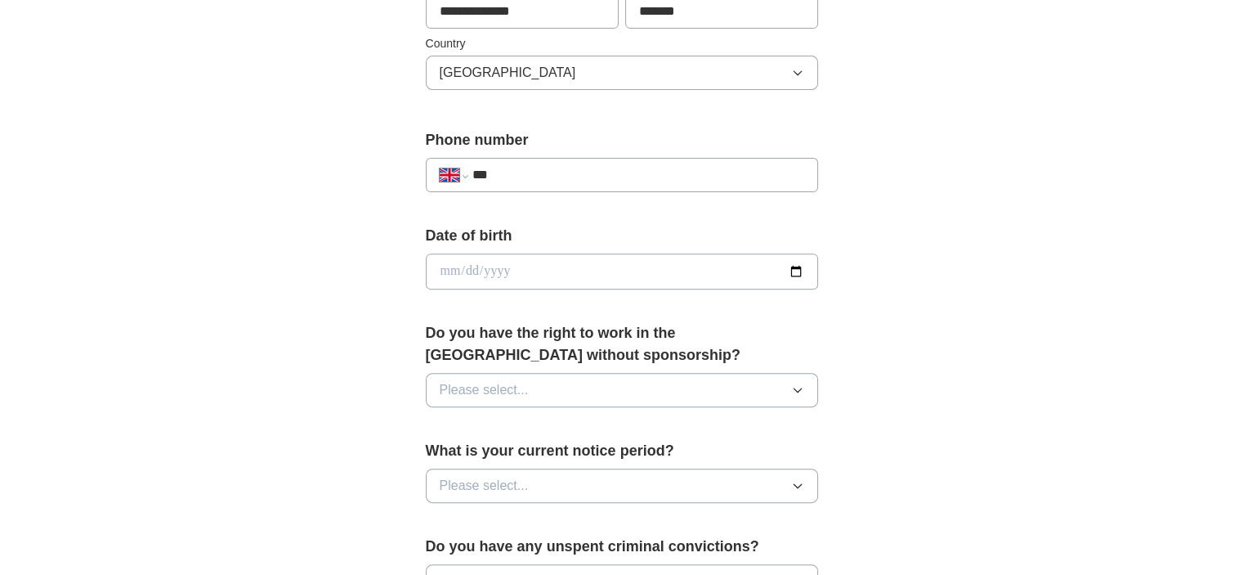
scroll to position [572, 0]
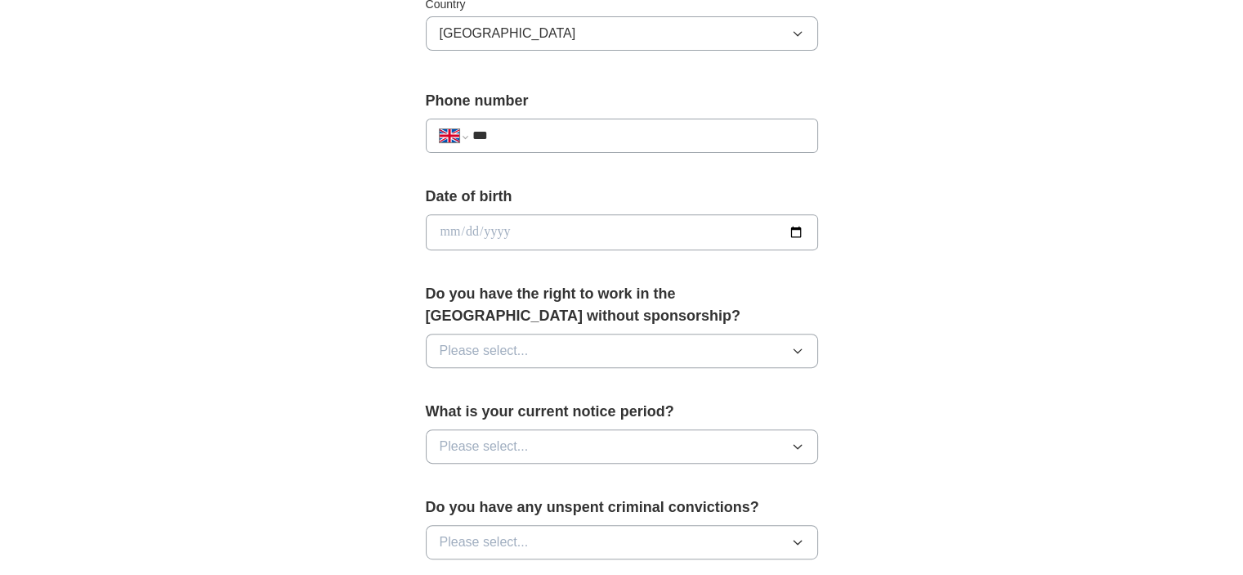
click at [554, 129] on input "***" at bounding box center [638, 136] width 332 height 20
type input "**********"
click at [655, 346] on button "Please select..." at bounding box center [622, 350] width 392 height 34
click at [617, 383] on div "Yes" at bounding box center [622, 388] width 364 height 20
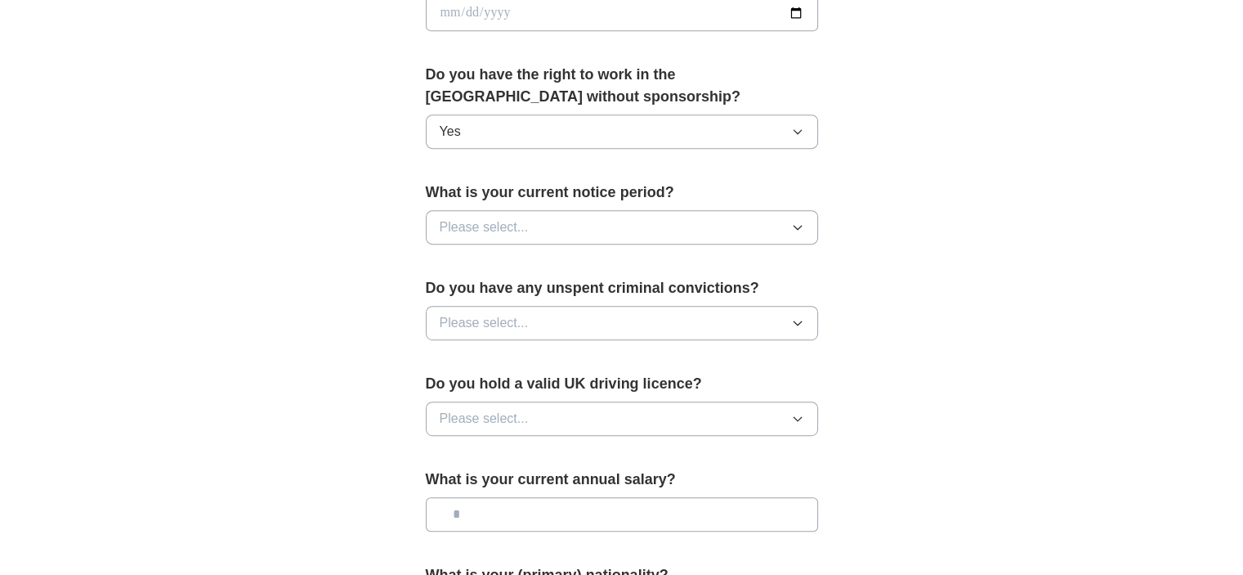
scroll to position [817, 0]
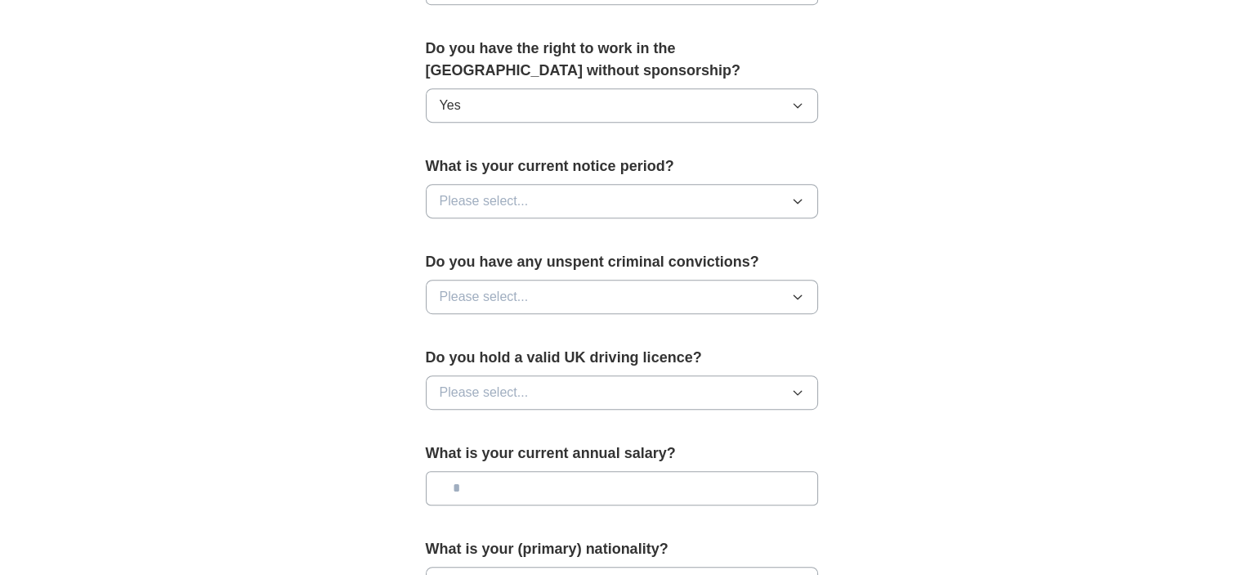
click at [659, 208] on button "Please select..." at bounding box center [622, 201] width 392 height 34
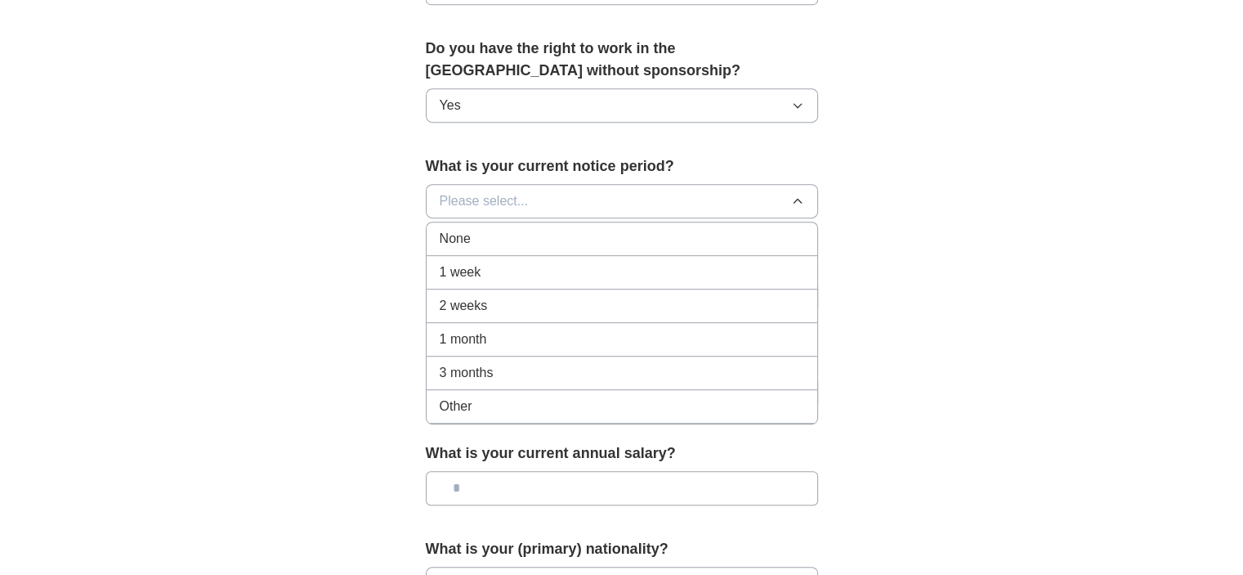
click at [606, 244] on div "None" at bounding box center [622, 239] width 364 height 20
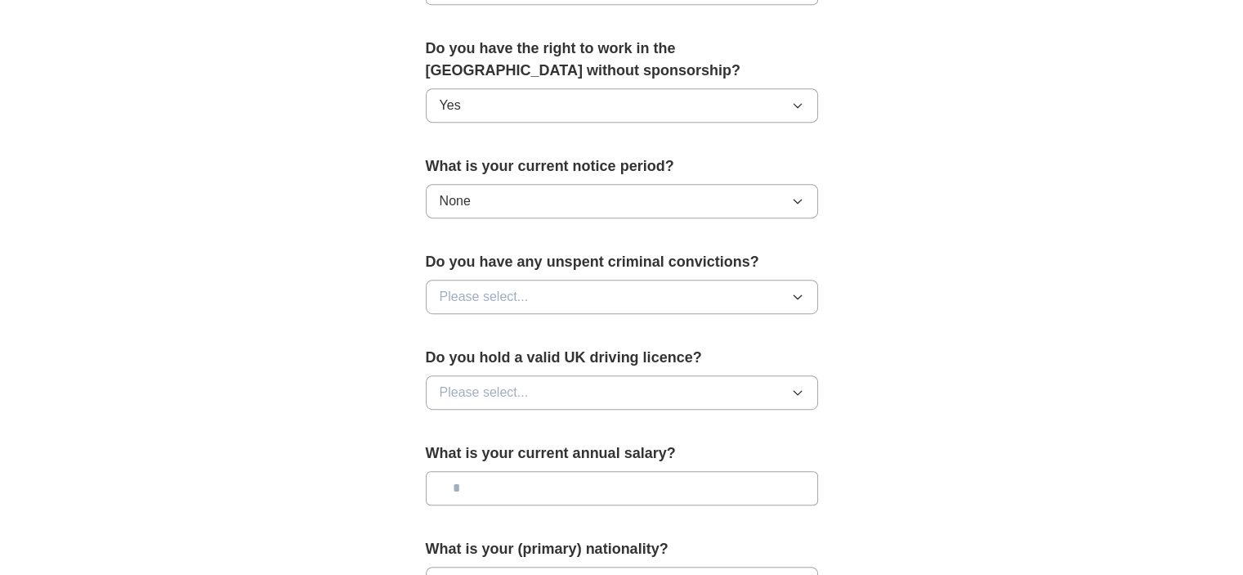
click at [593, 297] on button "Please select..." at bounding box center [622, 296] width 392 height 34
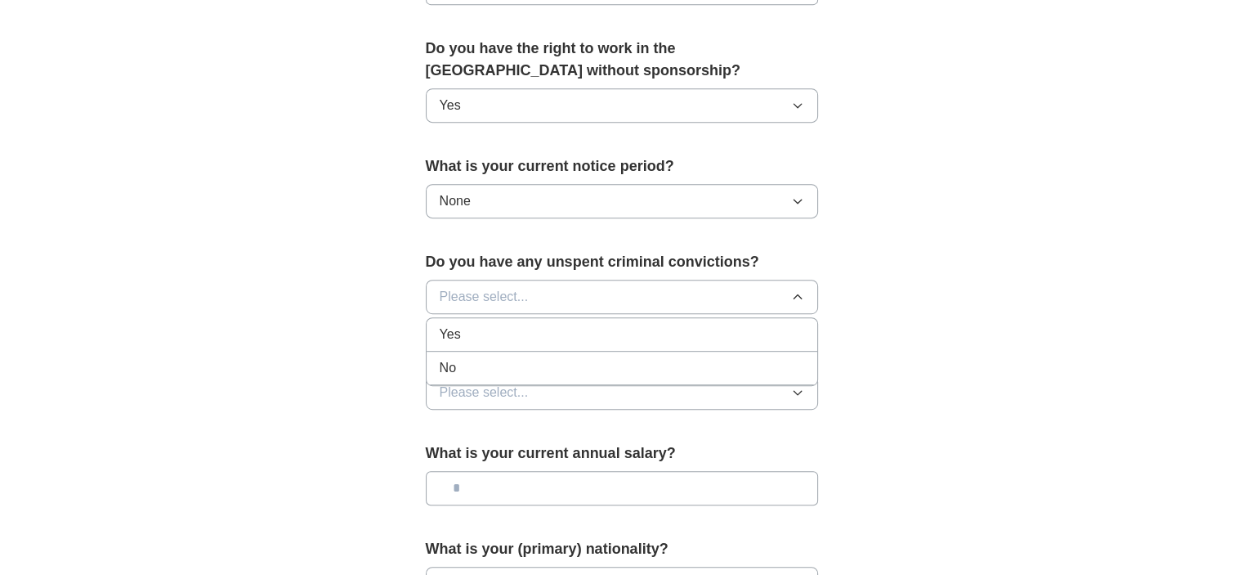
click at [569, 360] on div "No" at bounding box center [622, 368] width 364 height 20
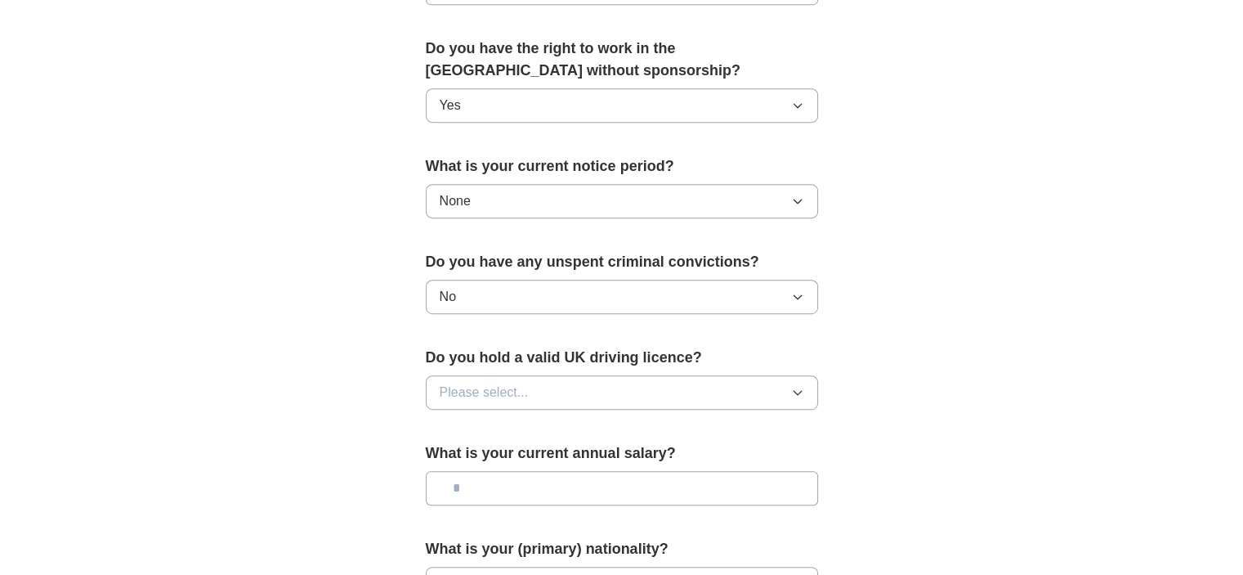
click at [595, 391] on button "Please select..." at bounding box center [622, 392] width 392 height 34
click at [553, 459] on div "No" at bounding box center [622, 464] width 364 height 20
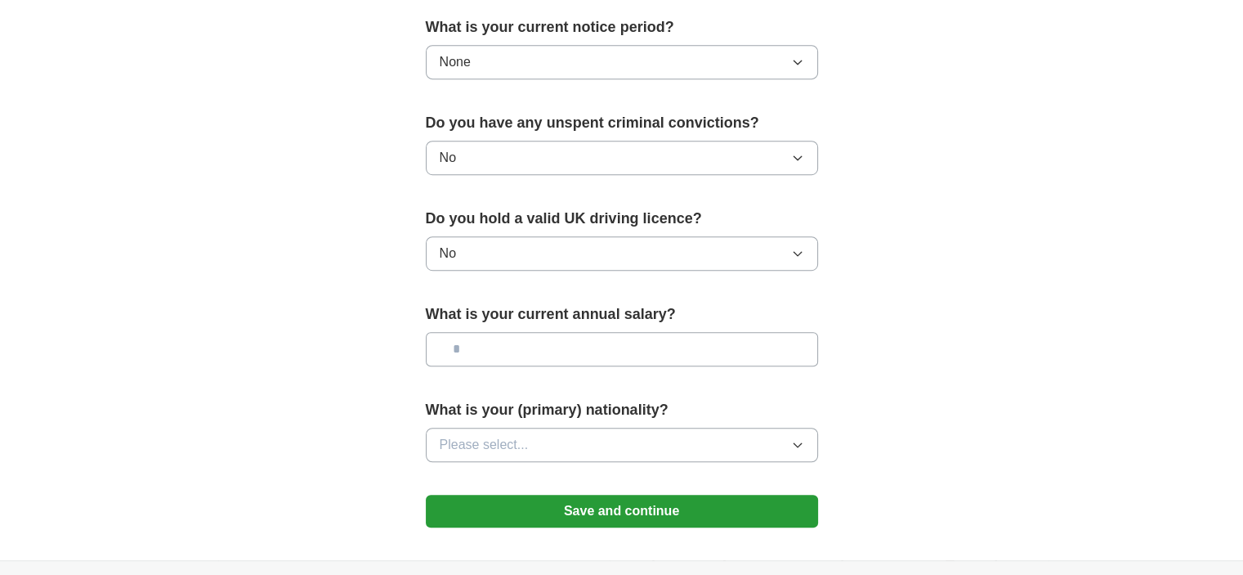
scroll to position [981, 0]
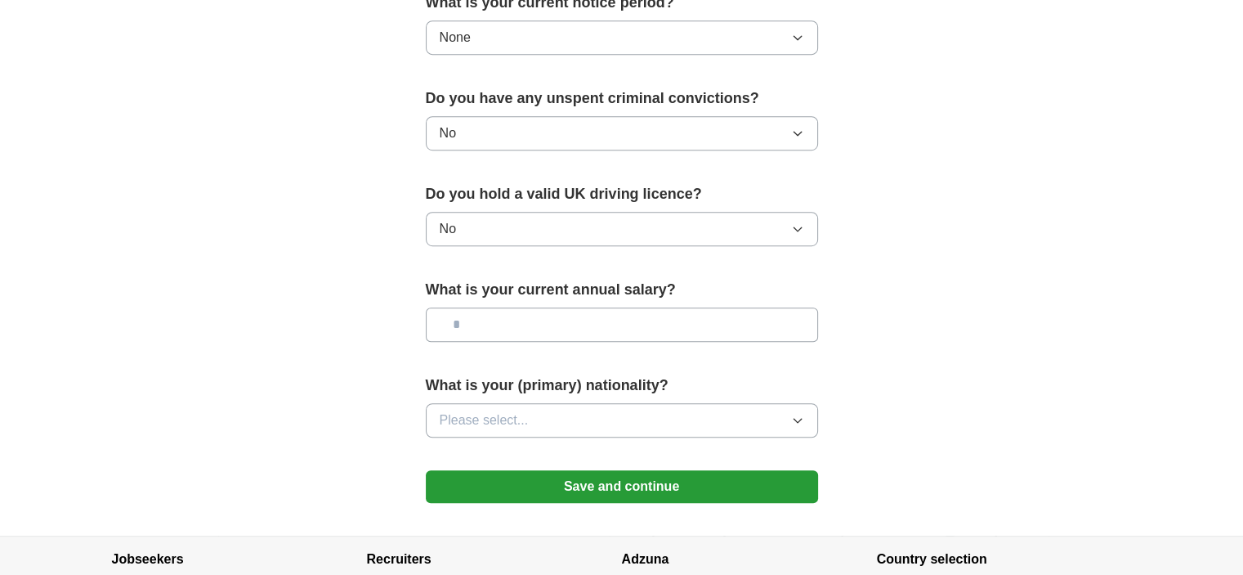
click at [615, 315] on input "text" at bounding box center [622, 324] width 392 height 34
type input "**"
type input "*******"
click at [601, 424] on button "Please select..." at bounding box center [622, 420] width 392 height 34
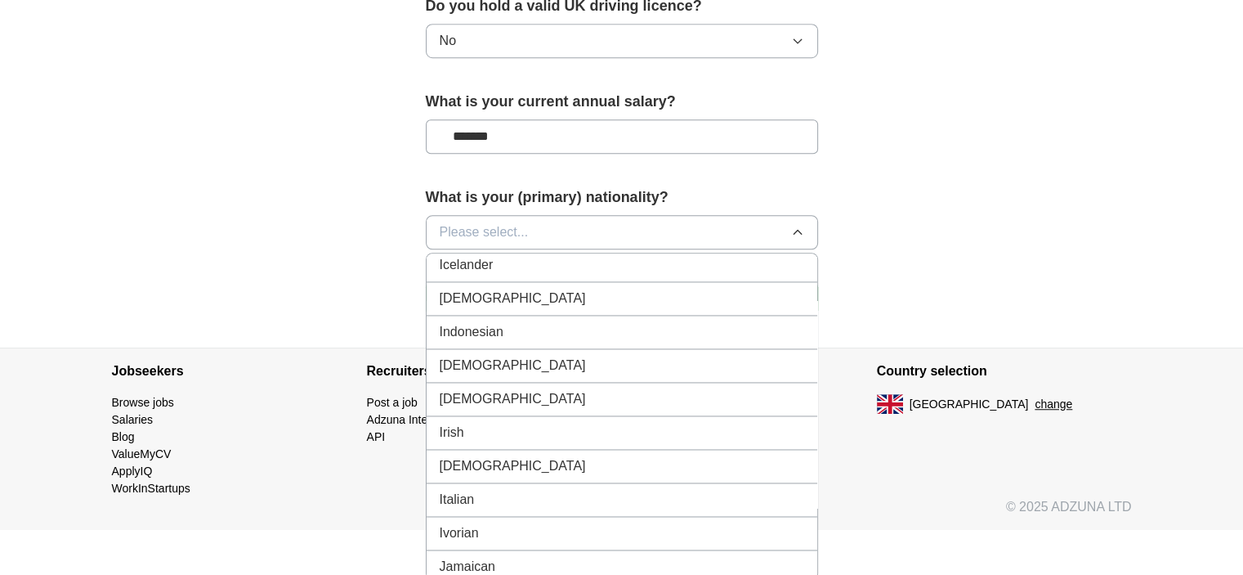
scroll to position [2638, 0]
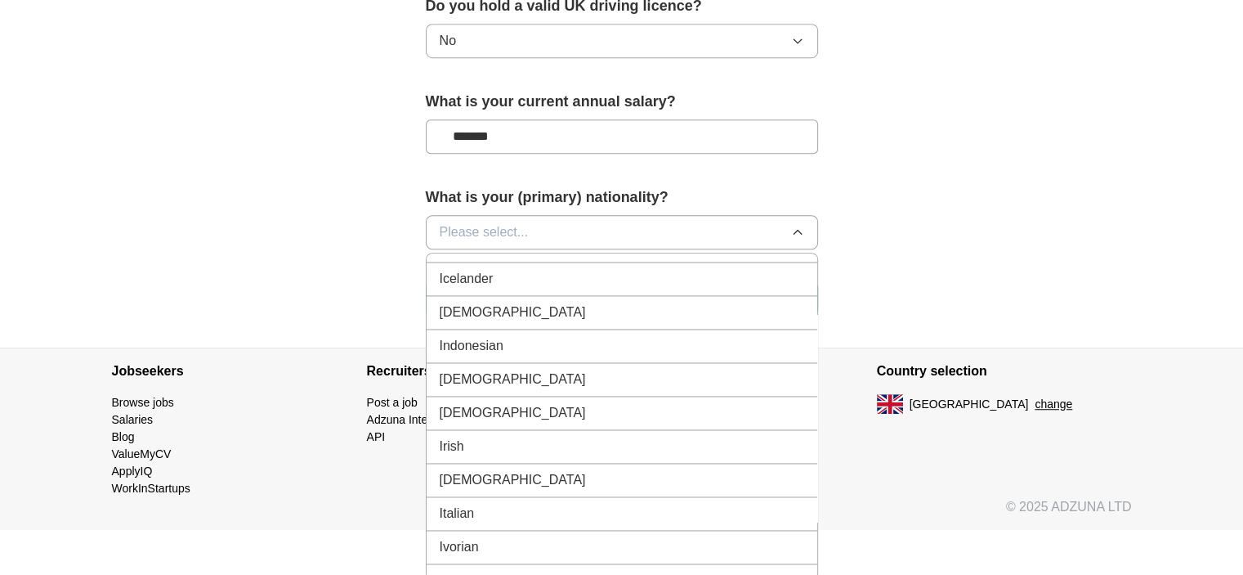
click at [655, 302] on div "[DEMOGRAPHIC_DATA]" at bounding box center [622, 312] width 364 height 20
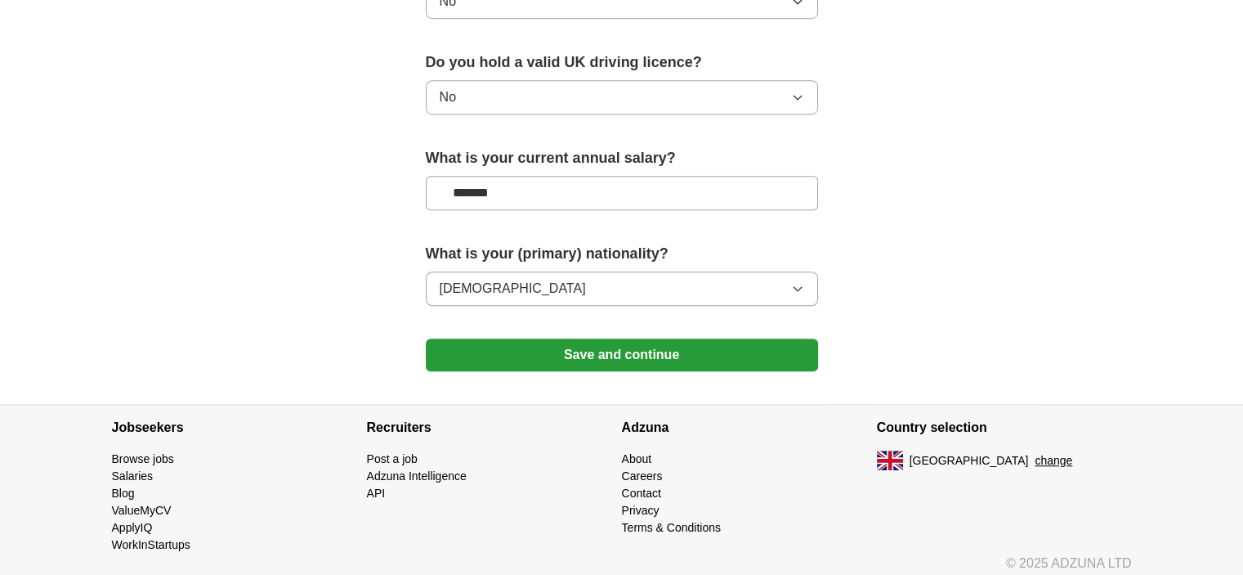
scroll to position [1118, 0]
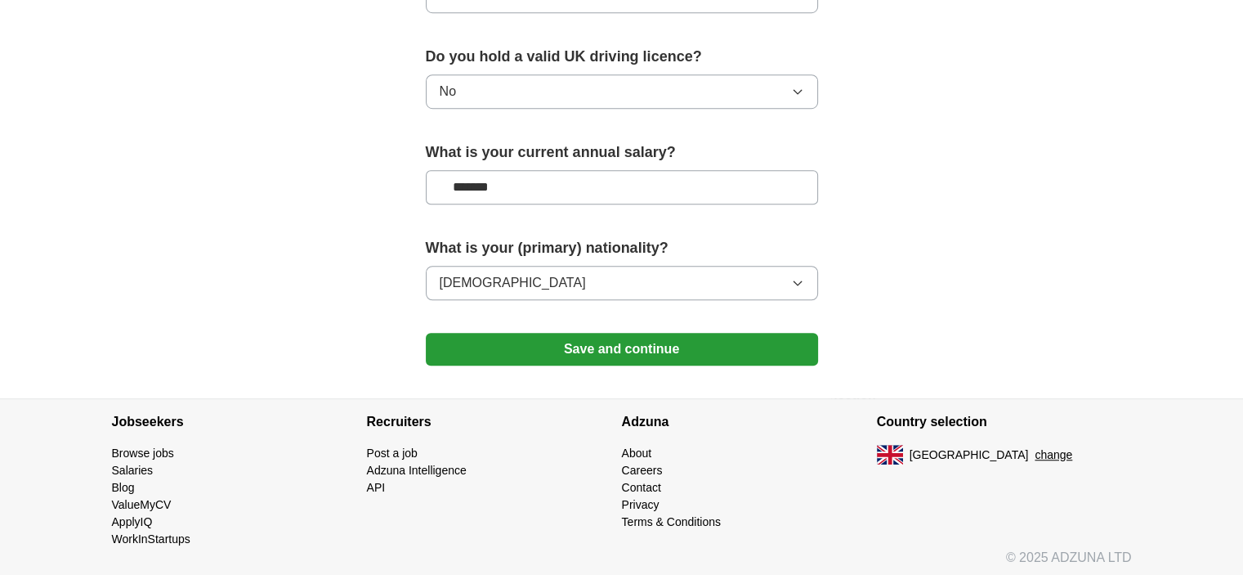
click at [667, 346] on button "Save and continue" at bounding box center [622, 349] width 392 height 33
